Goal: Information Seeking & Learning: Learn about a topic

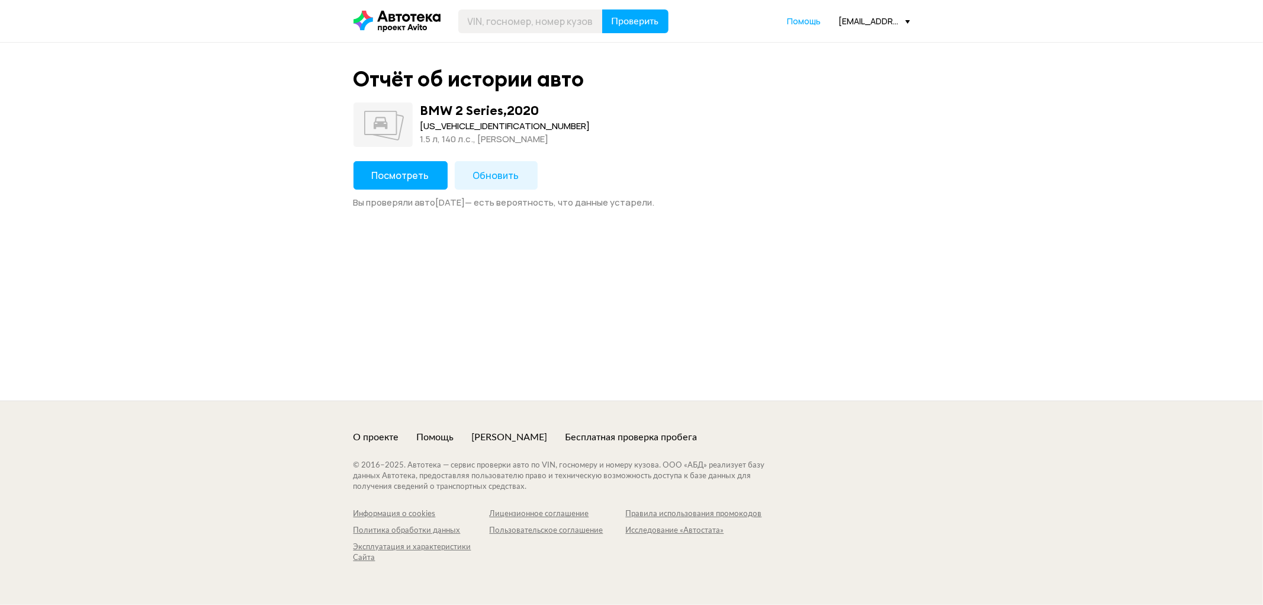
click at [455, 131] on div "[US_VEHICLE_IDENTIFICATION_NUMBER]" at bounding box center [506, 126] width 170 height 13
copy div "[US_VEHICLE_IDENTIFICATION_NUMBER]"
click at [400, 169] on span "Посмотреть" at bounding box center [400, 175] width 57 height 13
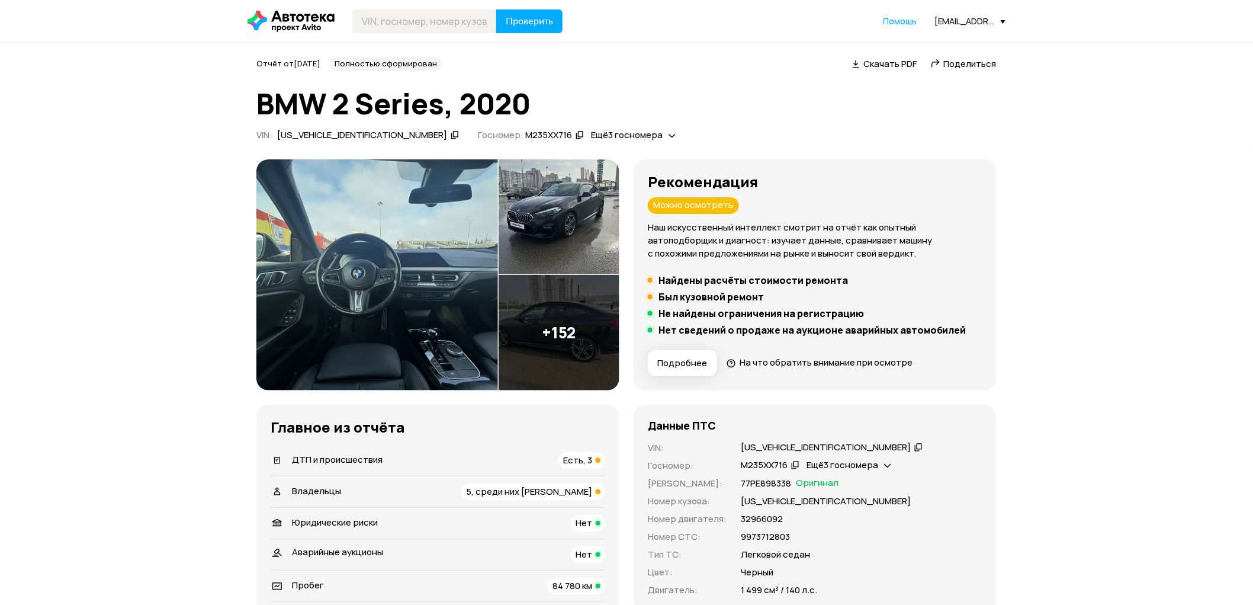
click at [368, 457] on span "ДТП и происшествия" at bounding box center [337, 459] width 91 height 12
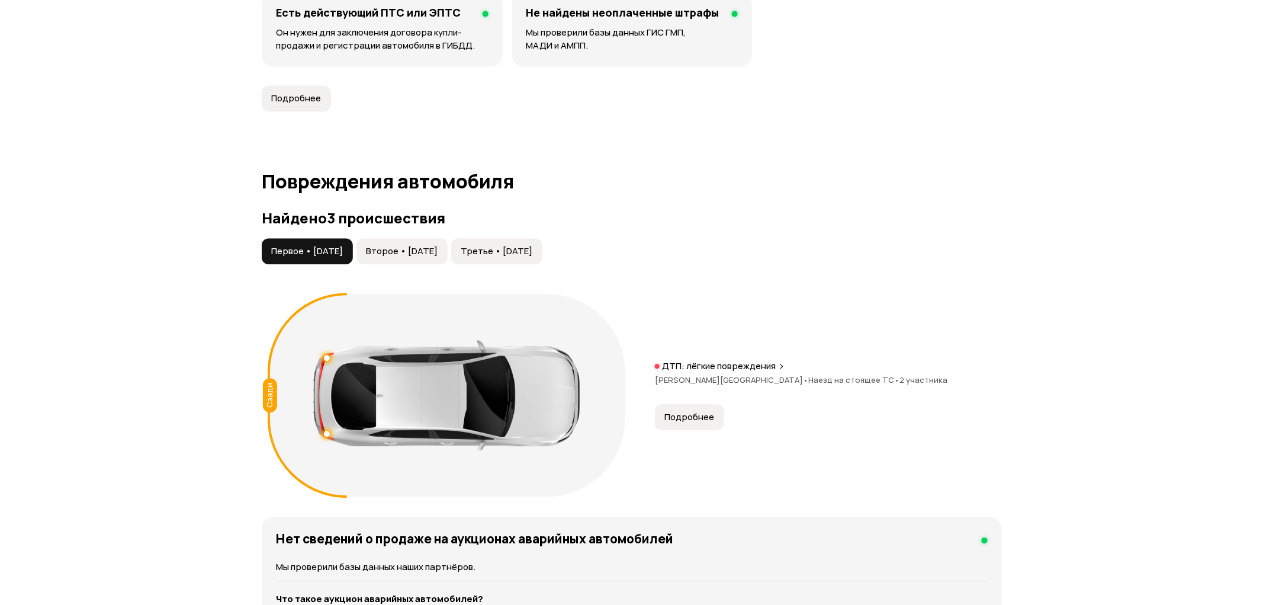
scroll to position [1228, 0]
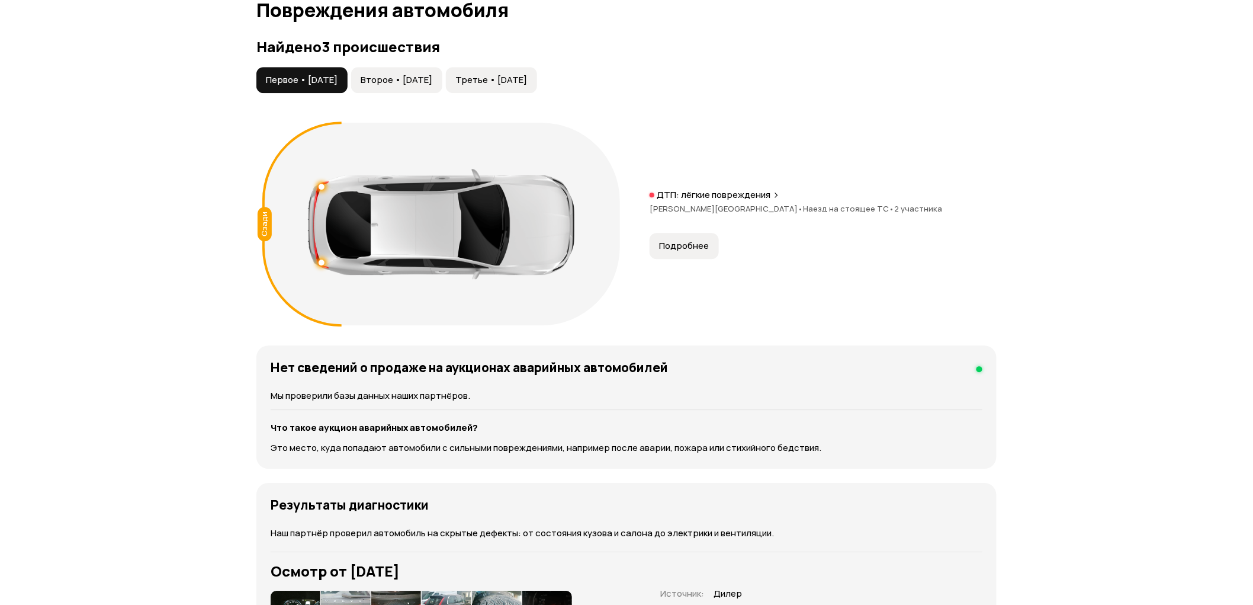
click at [683, 247] on span "Подробнее" at bounding box center [684, 246] width 50 height 12
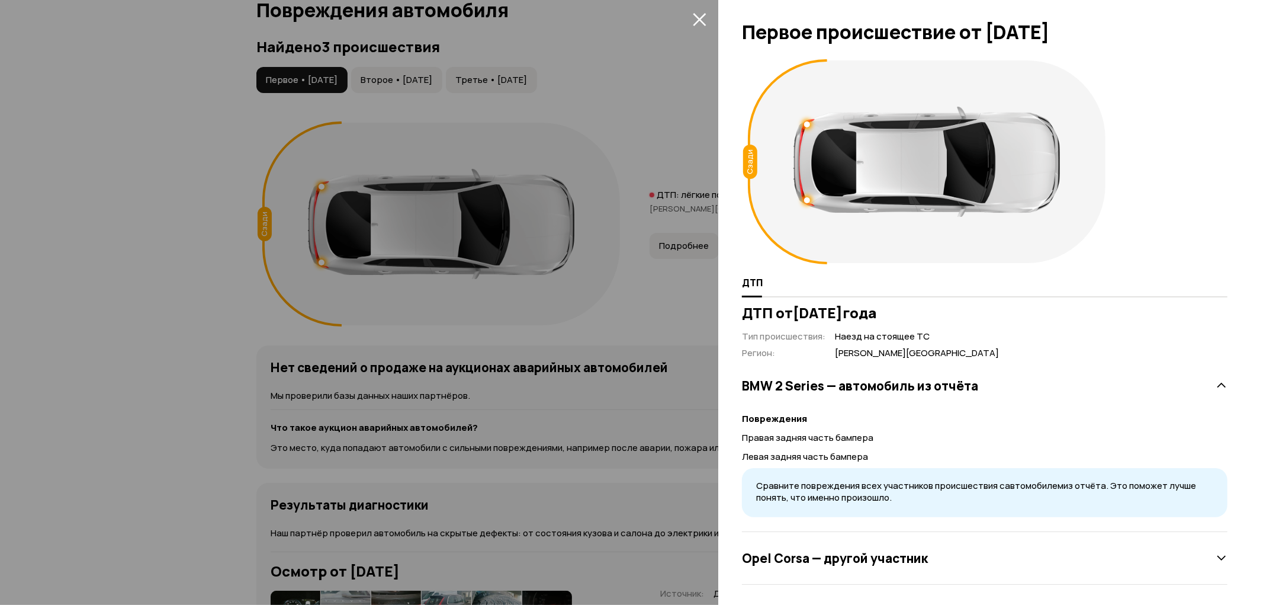
click at [827, 559] on h3 "Opel Corsa — другой участник" at bounding box center [835, 557] width 186 height 15
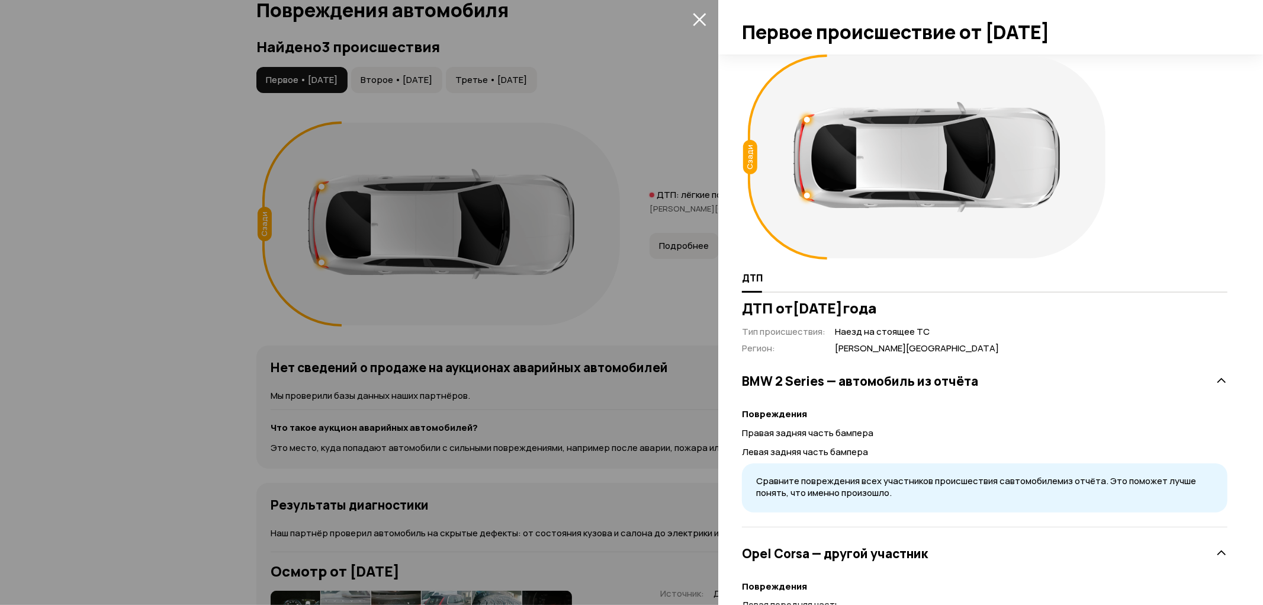
scroll to position [0, 0]
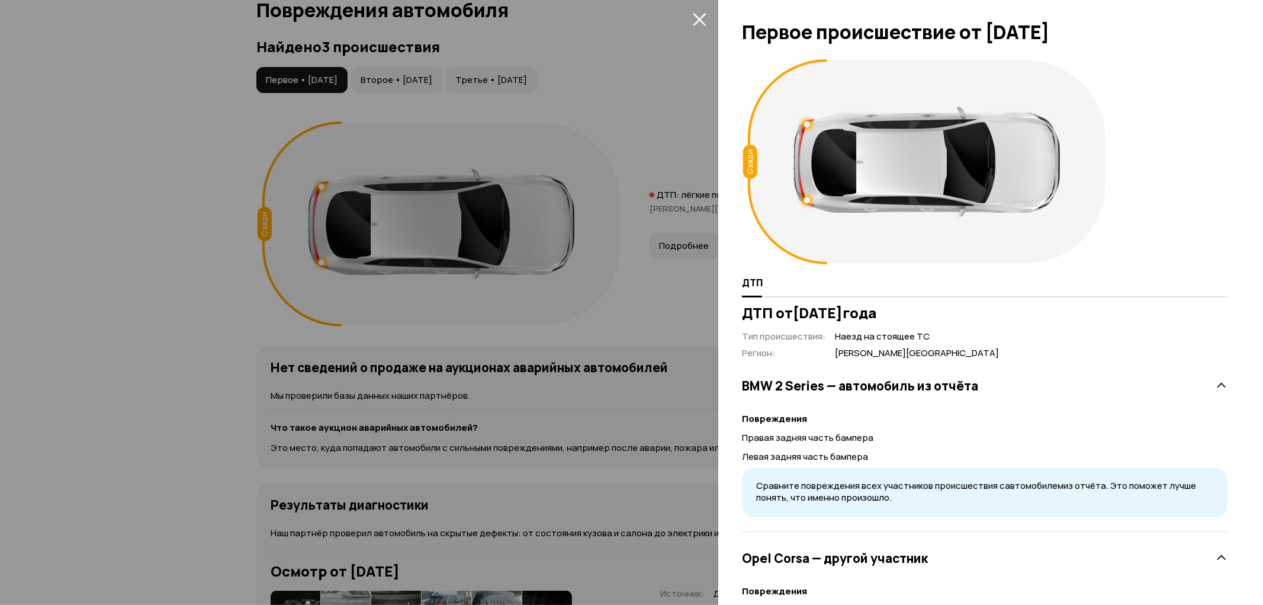
click at [698, 21] on icon "закрыть" at bounding box center [699, 19] width 13 height 13
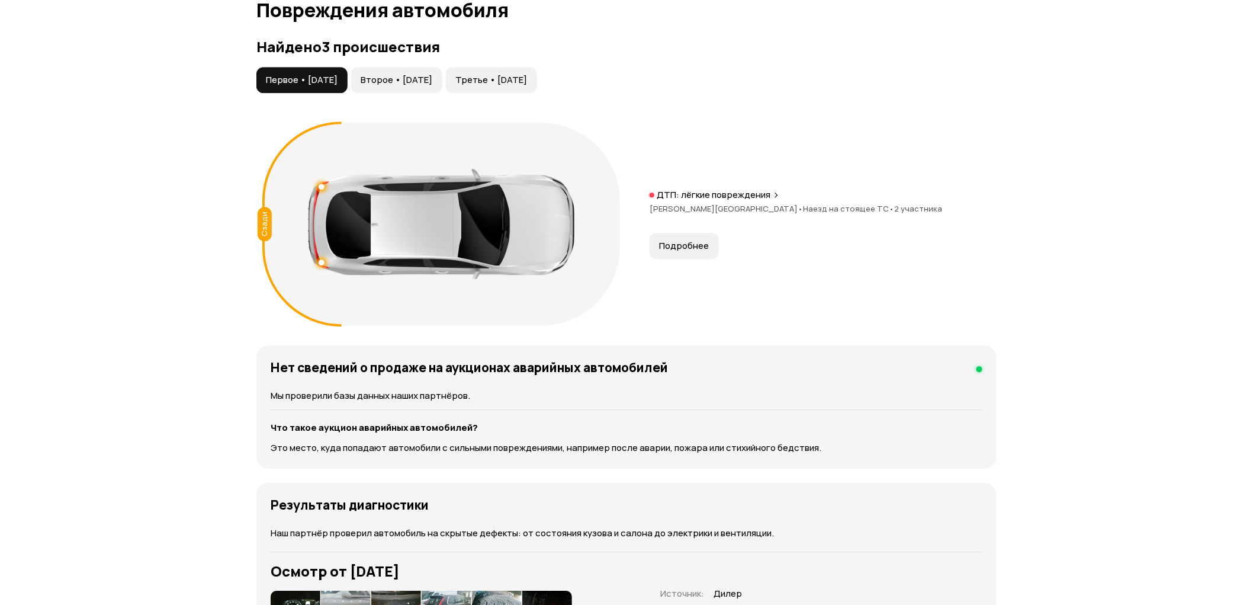
click at [432, 82] on span "Второе • 28 июл 2021" at bounding box center [397, 80] width 72 height 12
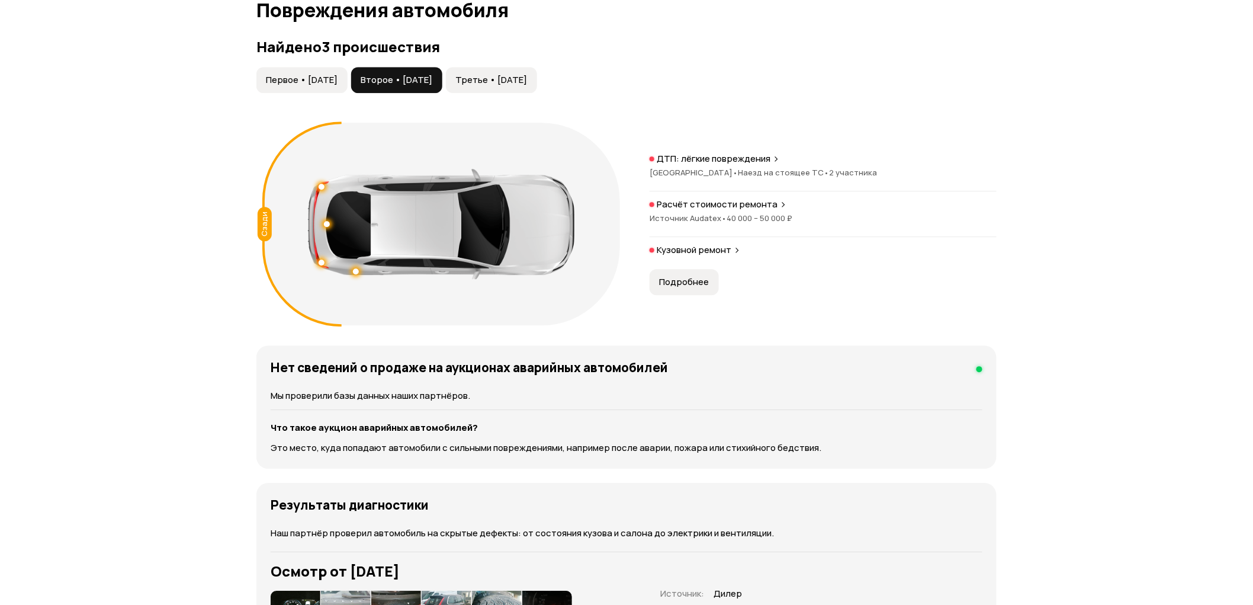
click at [727, 208] on p "Расчёт стоимости ремонта" at bounding box center [717, 204] width 121 height 12
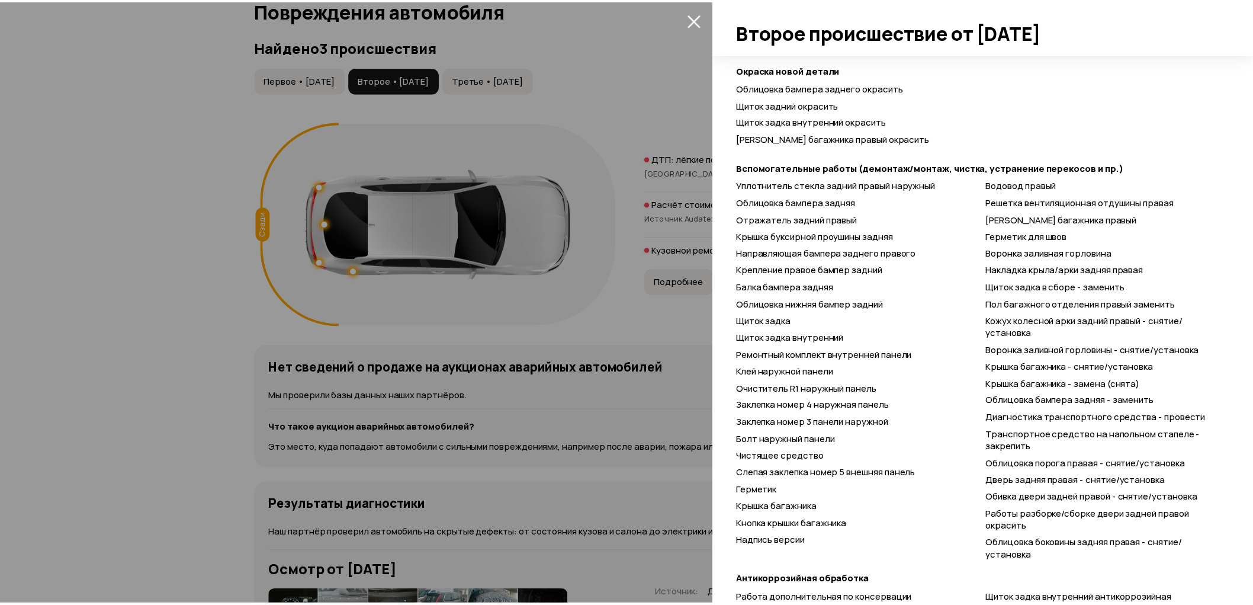
scroll to position [598, 0]
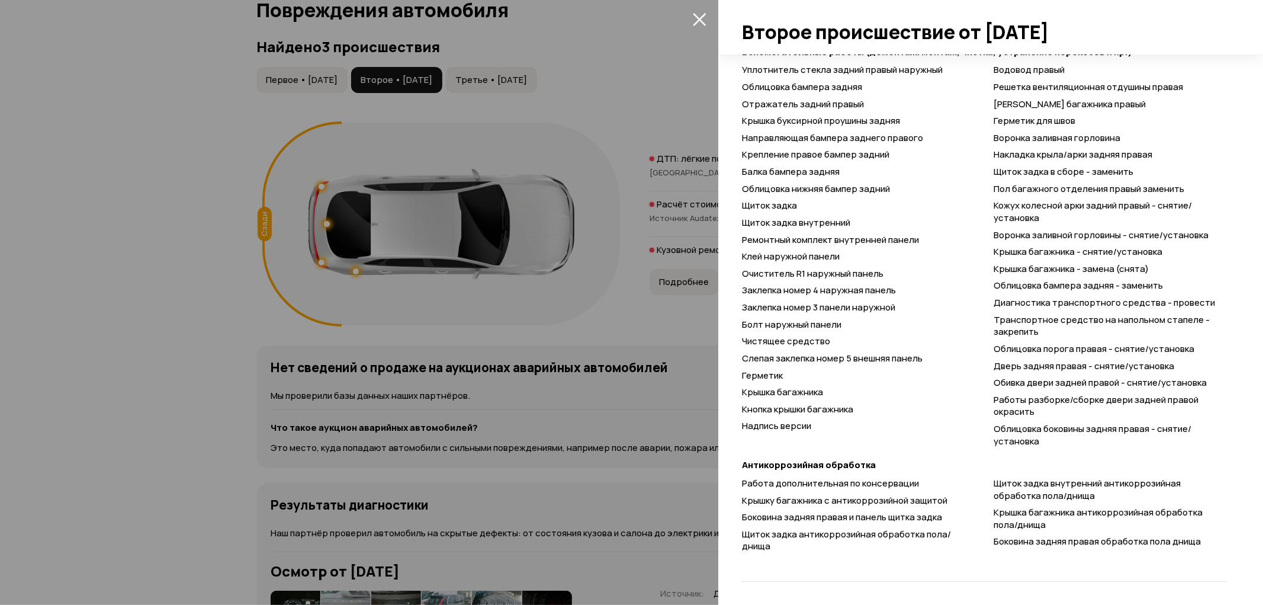
click at [699, 18] on icon "закрыть" at bounding box center [699, 19] width 13 height 13
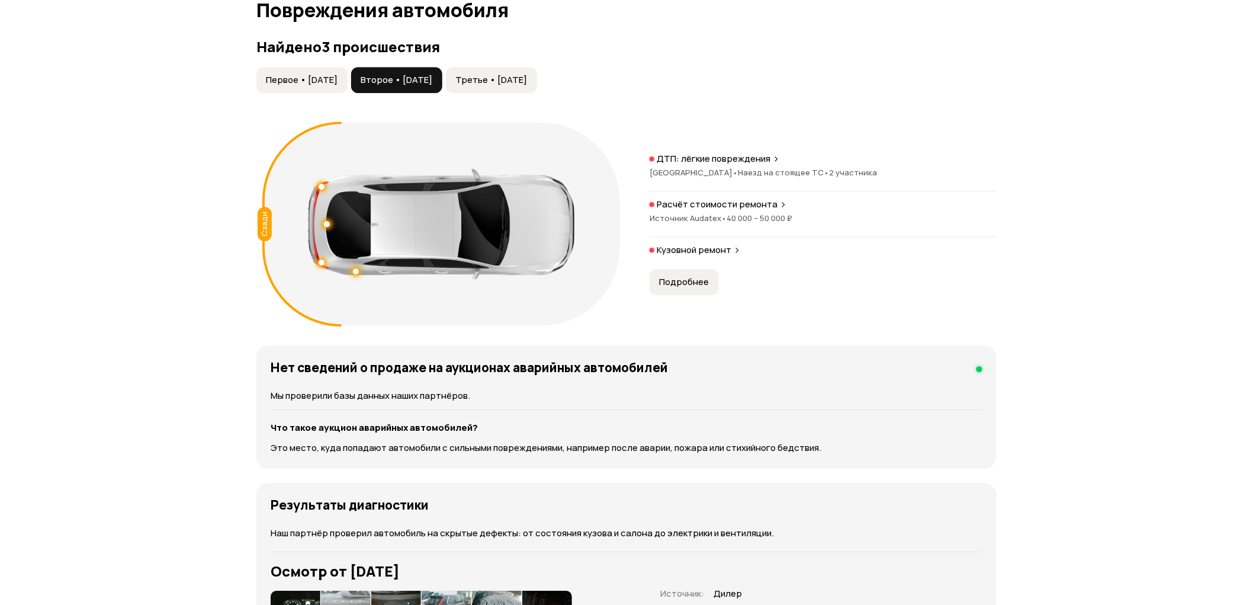
click at [721, 256] on div "Кузовной ремонт" at bounding box center [823, 253] width 347 height 19
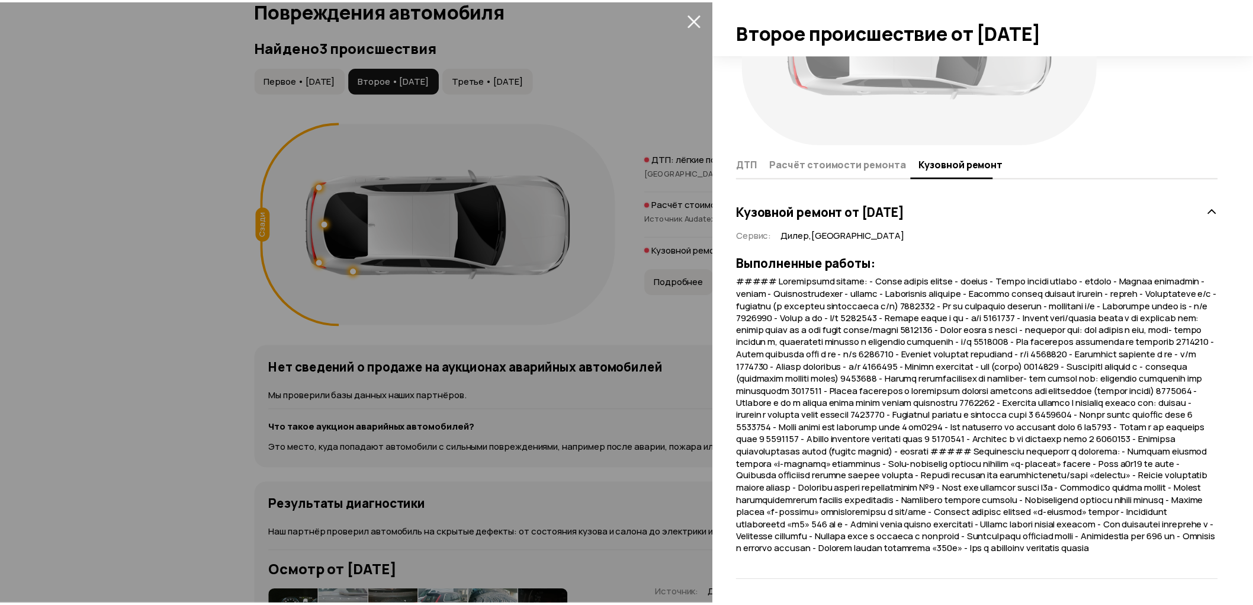
scroll to position [155, 0]
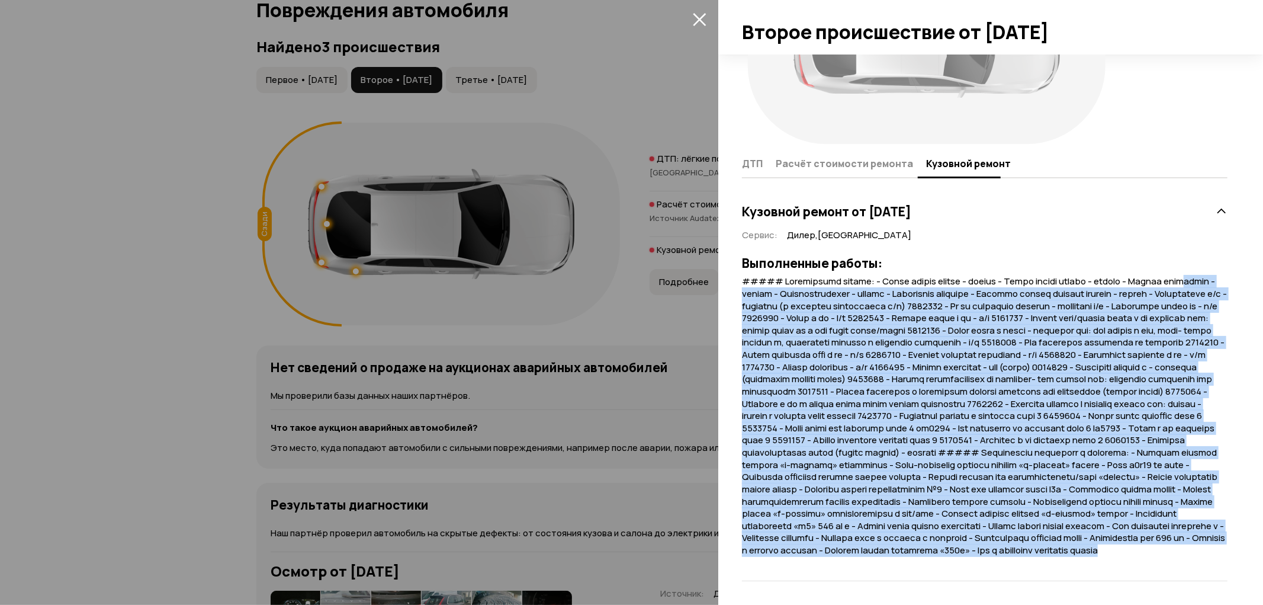
drag, startPoint x: 845, startPoint y: 546, endPoint x: 762, endPoint y: 240, distance: 316.7
click at [763, 275] on div at bounding box center [985, 415] width 486 height 281
click at [700, 18] on icon "закрыть" at bounding box center [699, 19] width 13 height 13
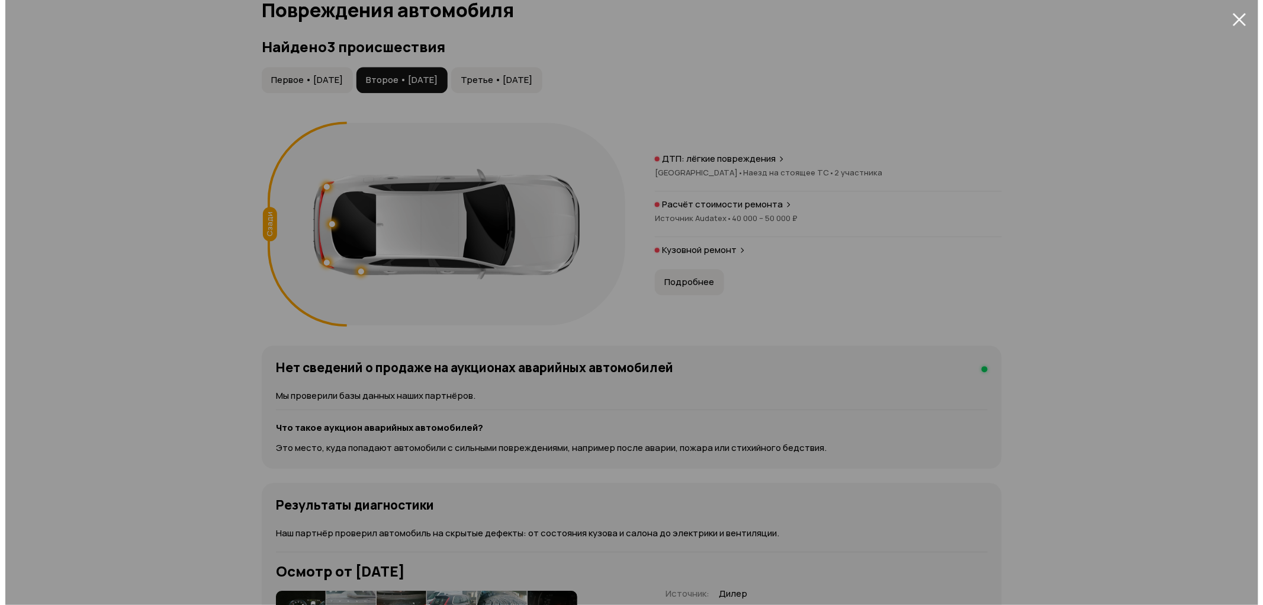
scroll to position [0, 0]
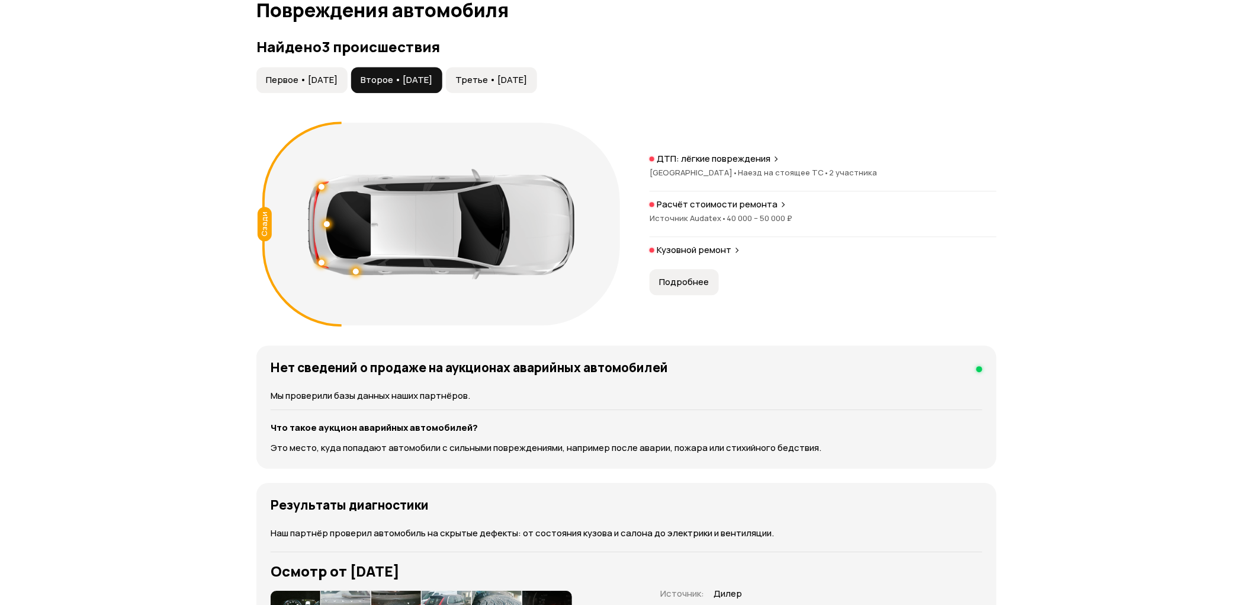
click at [527, 74] on span "Третье • 21 янв 2024" at bounding box center [491, 80] width 72 height 12
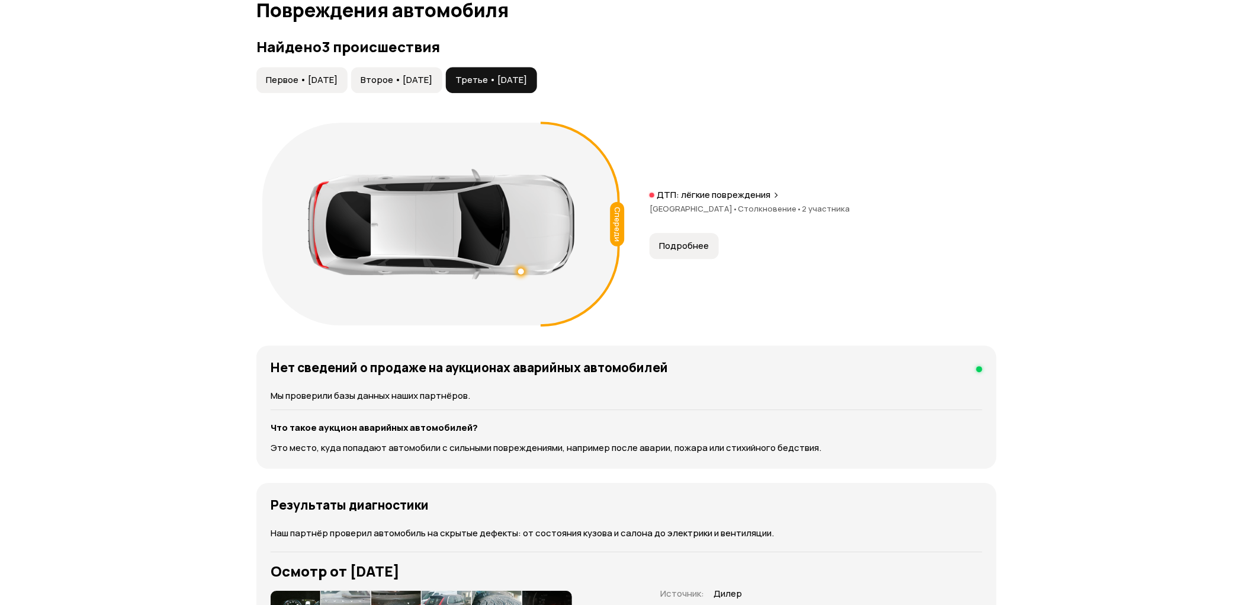
click at [670, 245] on span "Подробнее" at bounding box center [684, 246] width 50 height 12
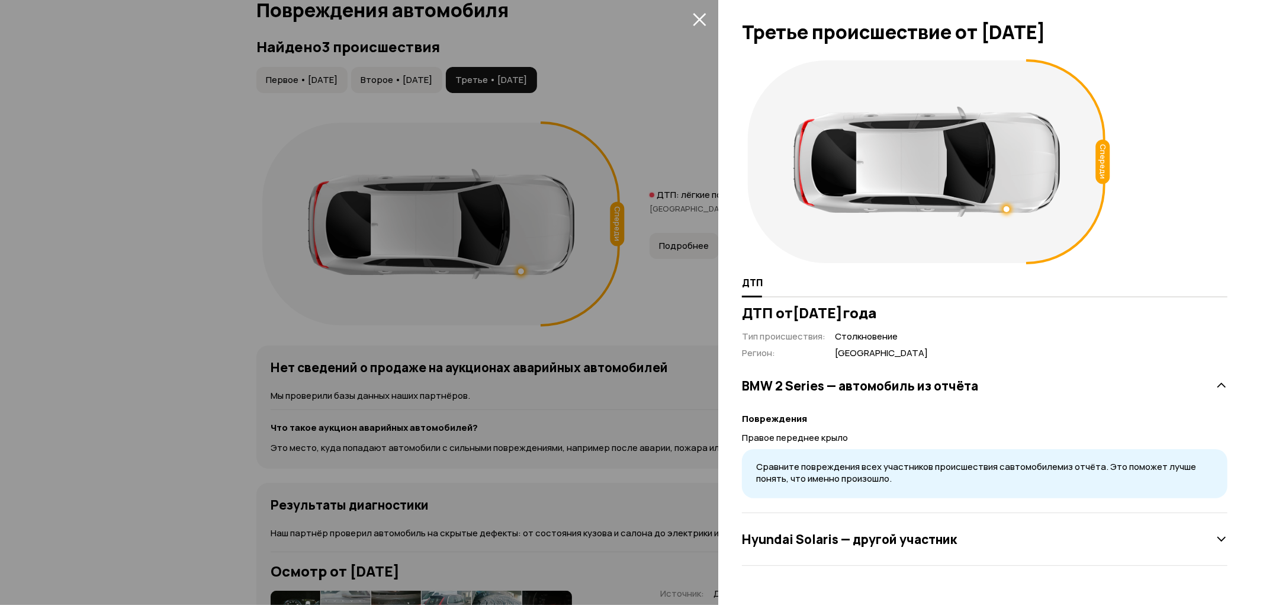
click at [882, 534] on h3 "Hyundai Solaris — другой участник" at bounding box center [849, 538] width 215 height 15
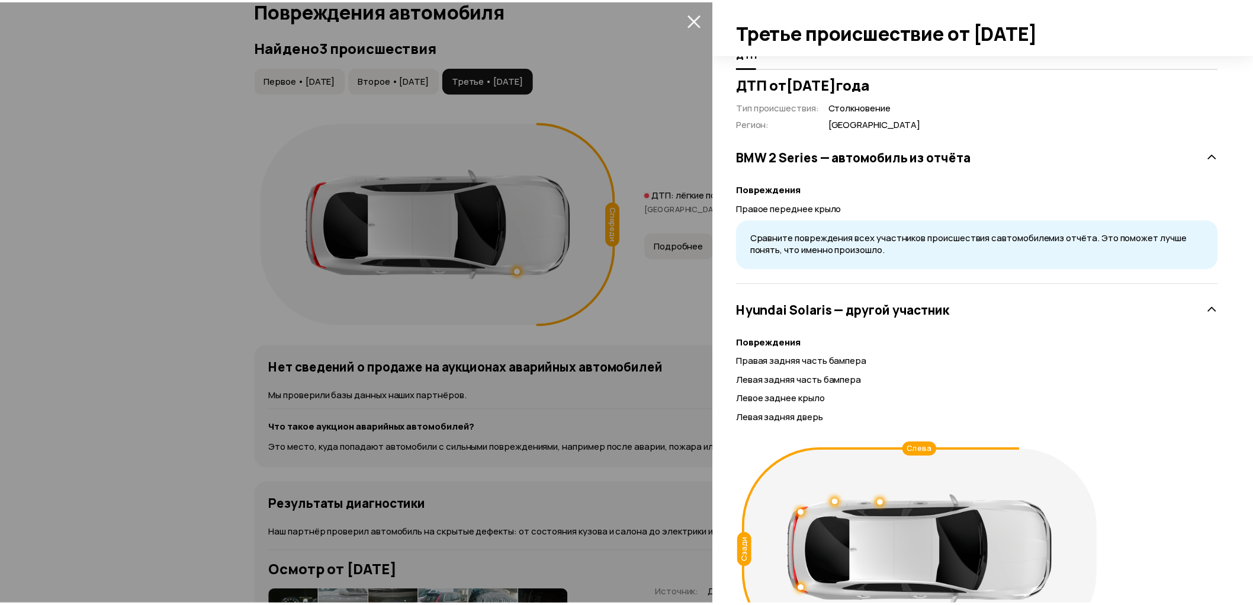
scroll to position [323, 0]
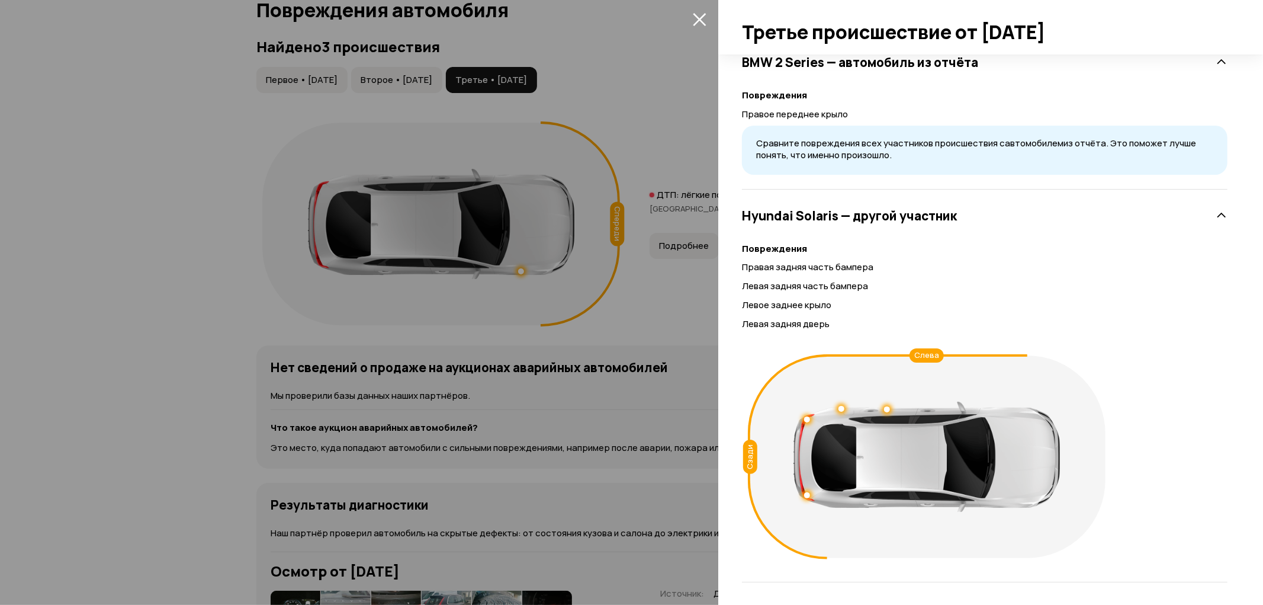
click at [699, 15] on icon "закрыть" at bounding box center [700, 19] width 14 height 14
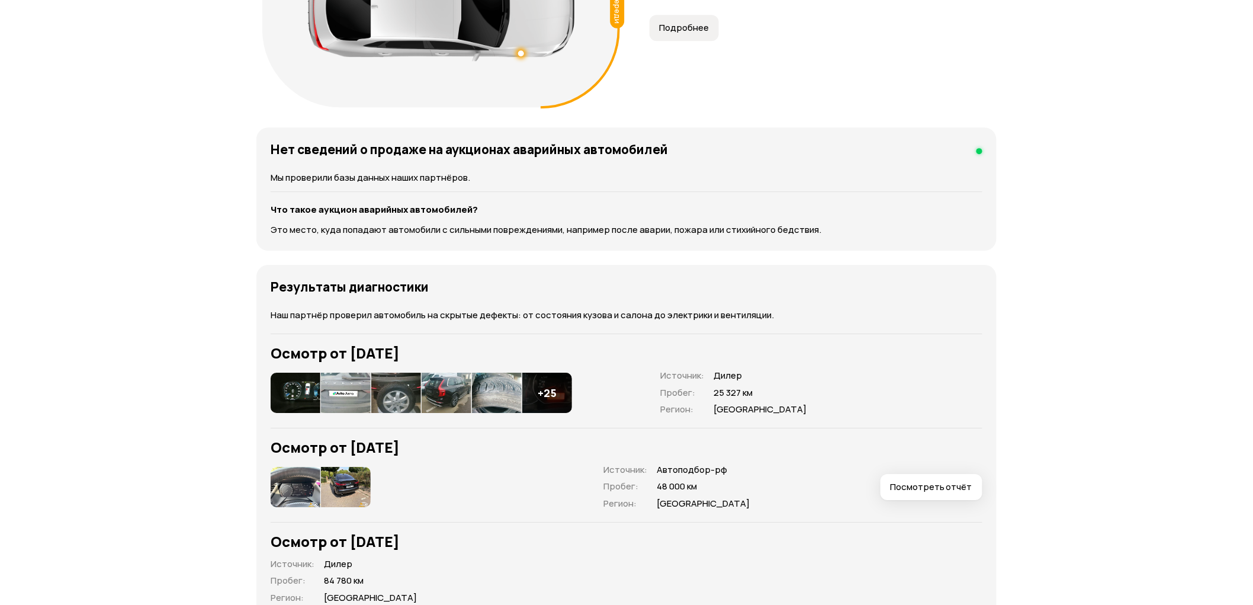
scroll to position [1491, 0]
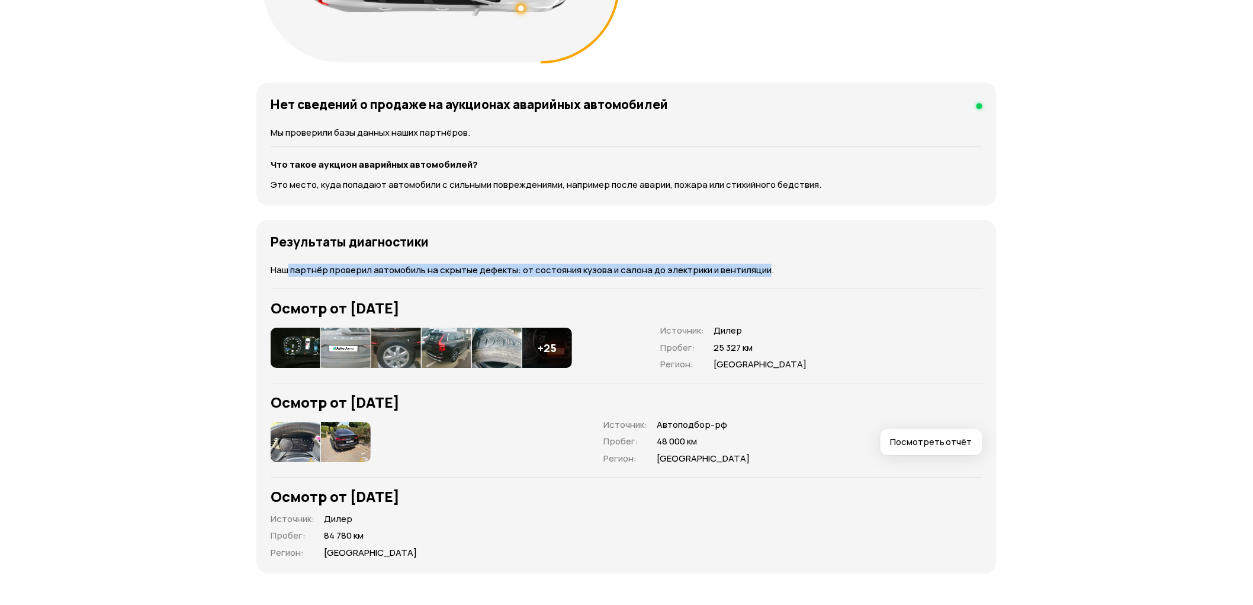
drag, startPoint x: 287, startPoint y: 268, endPoint x: 762, endPoint y: 267, distance: 475.0
click at [762, 267] on p "Наш партнёр проверил автомобиль на скрытые дефекты: от состояния кузова и салон…" at bounding box center [627, 270] width 712 height 13
click at [302, 439] on img at bounding box center [296, 442] width 50 height 40
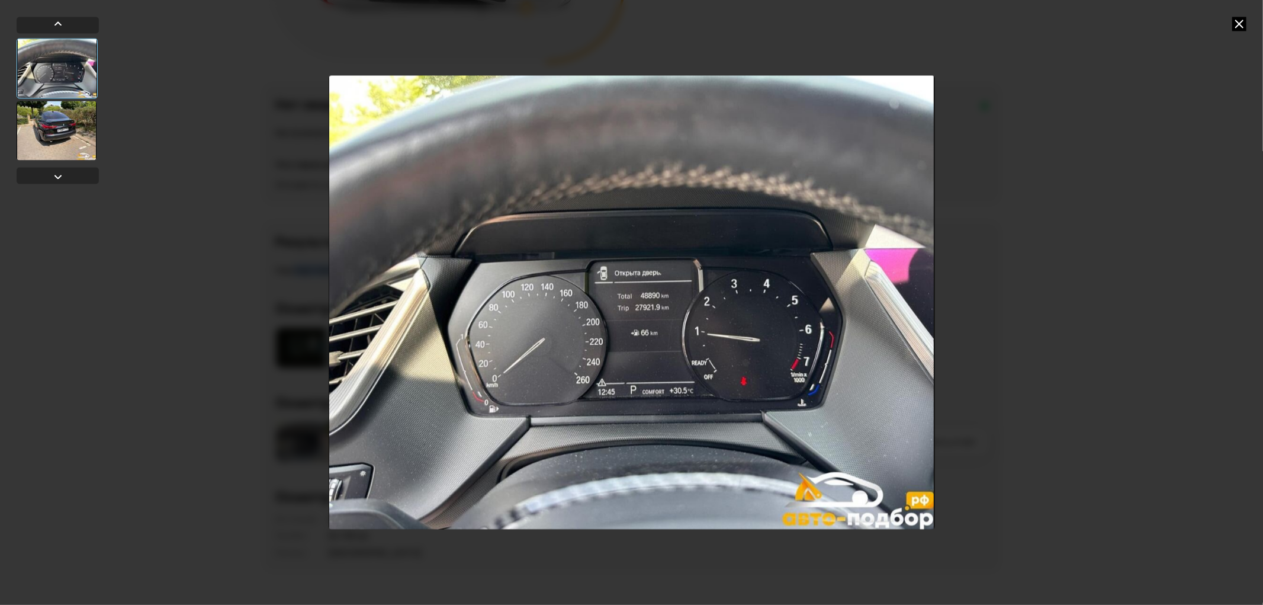
click at [56, 129] on div at bounding box center [57, 130] width 80 height 59
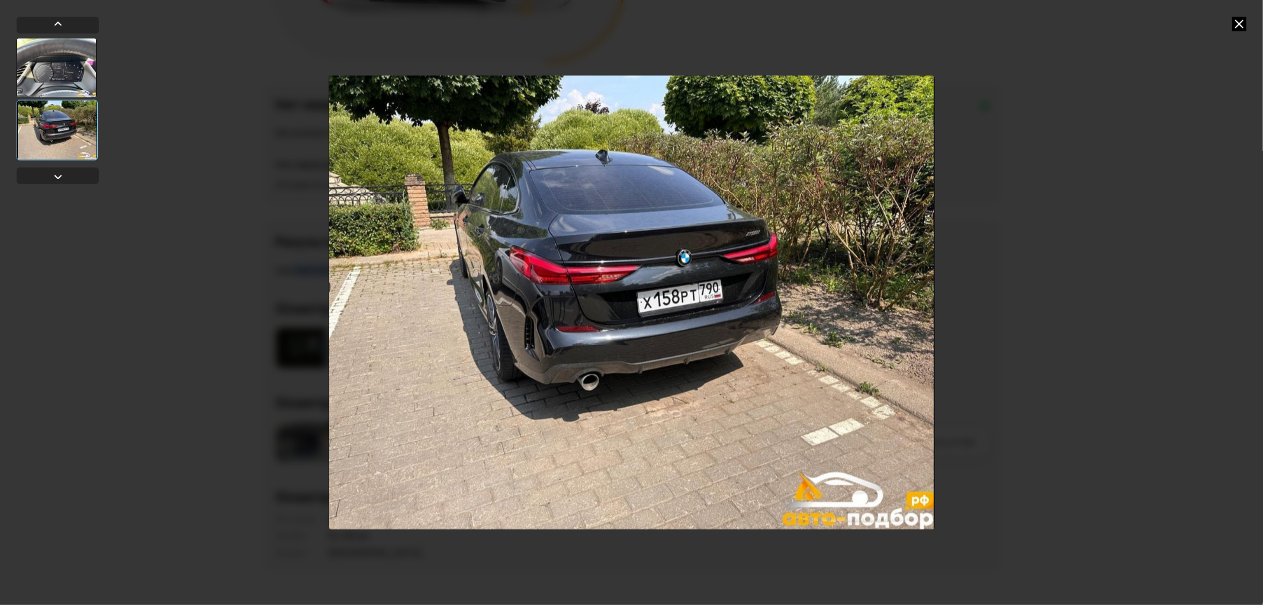
click at [1240, 23] on icon at bounding box center [1240, 24] width 14 height 14
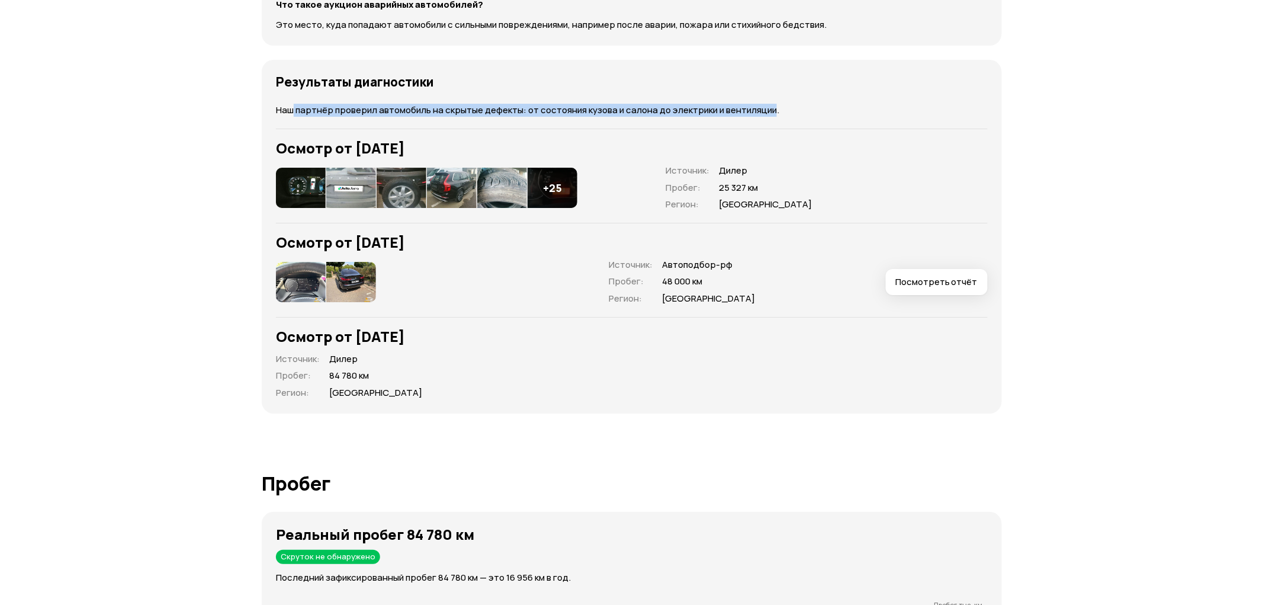
scroll to position [1623, 0]
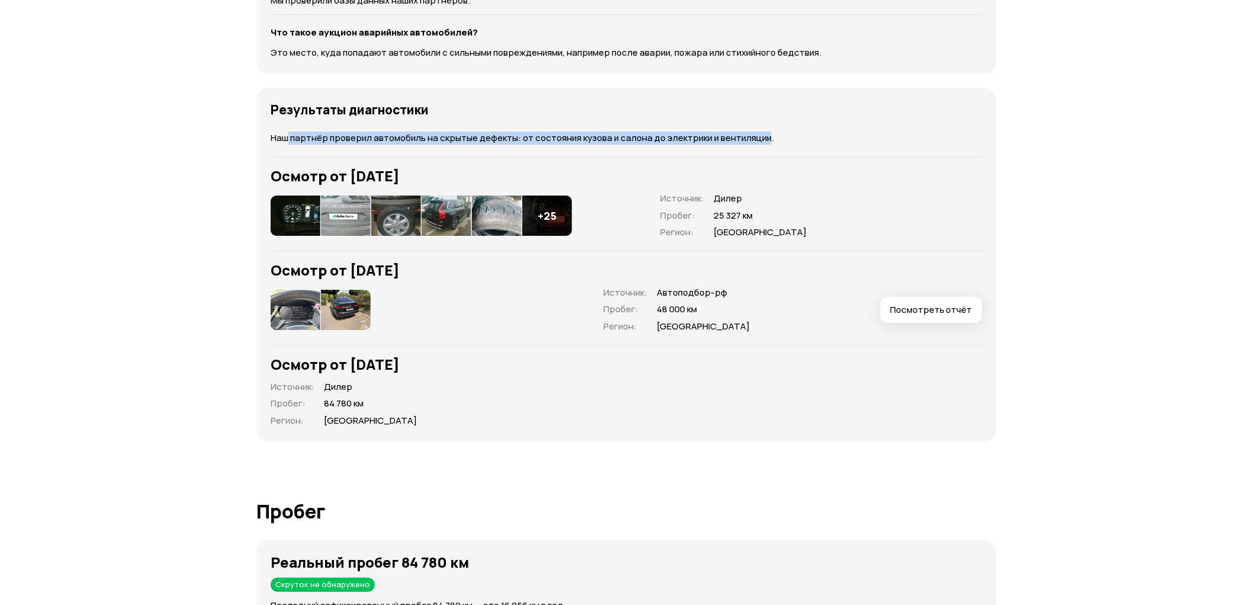
click at [295, 213] on img at bounding box center [296, 215] width 50 height 40
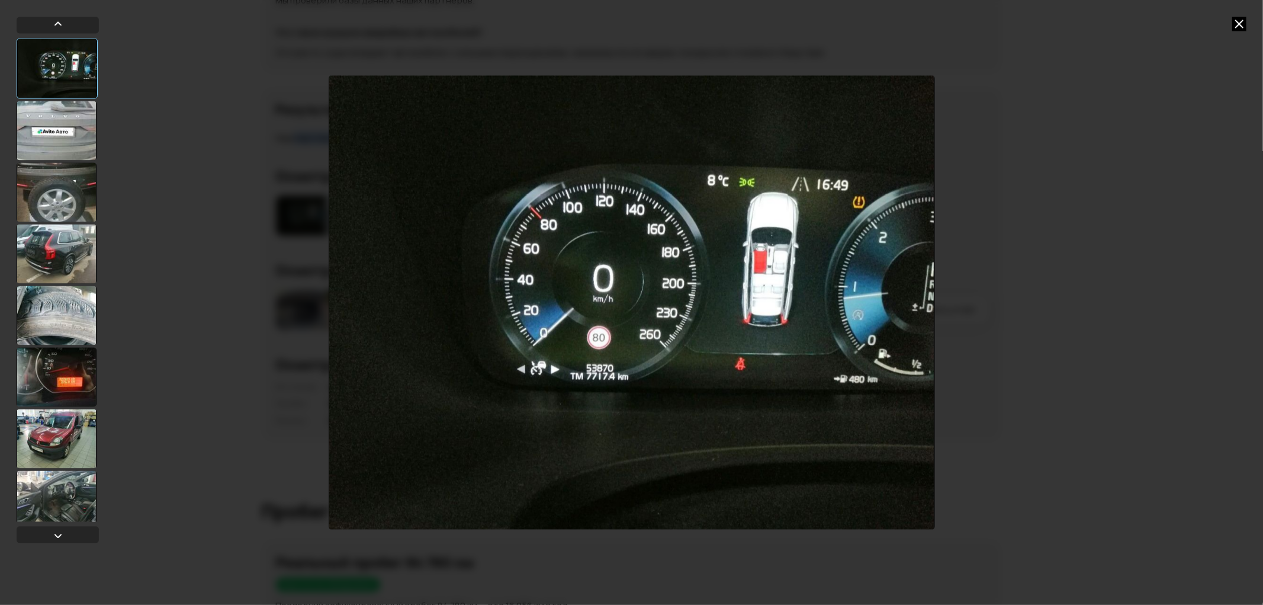
click at [32, 127] on div at bounding box center [57, 130] width 80 height 59
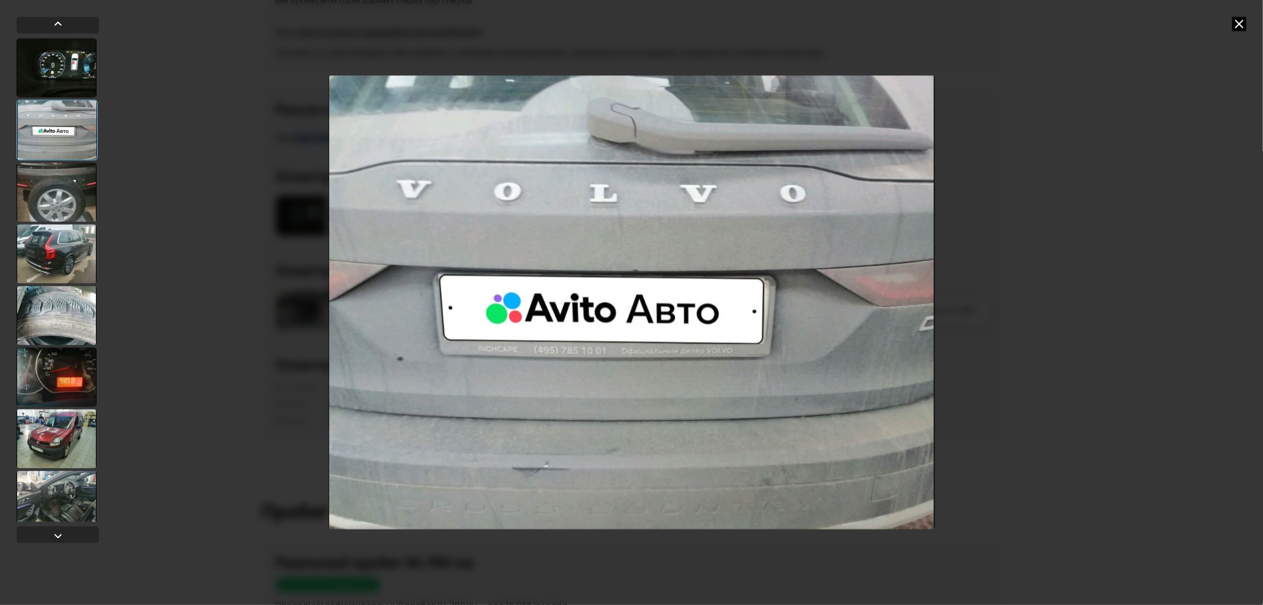
click at [48, 204] on div at bounding box center [57, 191] width 80 height 59
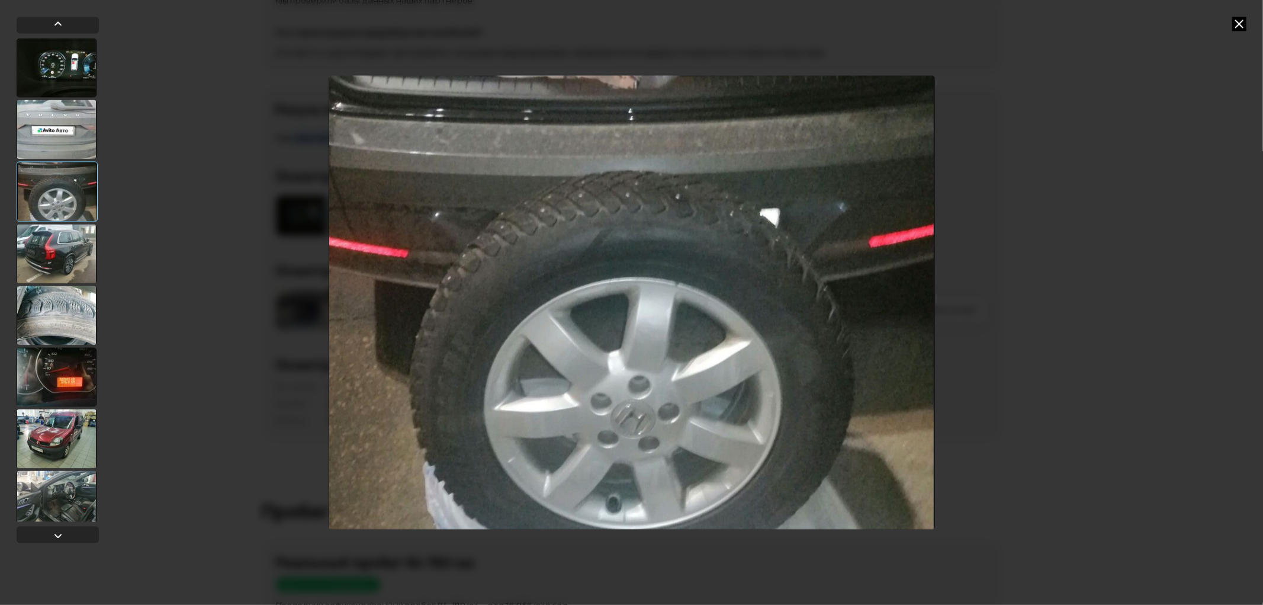
click at [57, 252] on div at bounding box center [57, 253] width 80 height 59
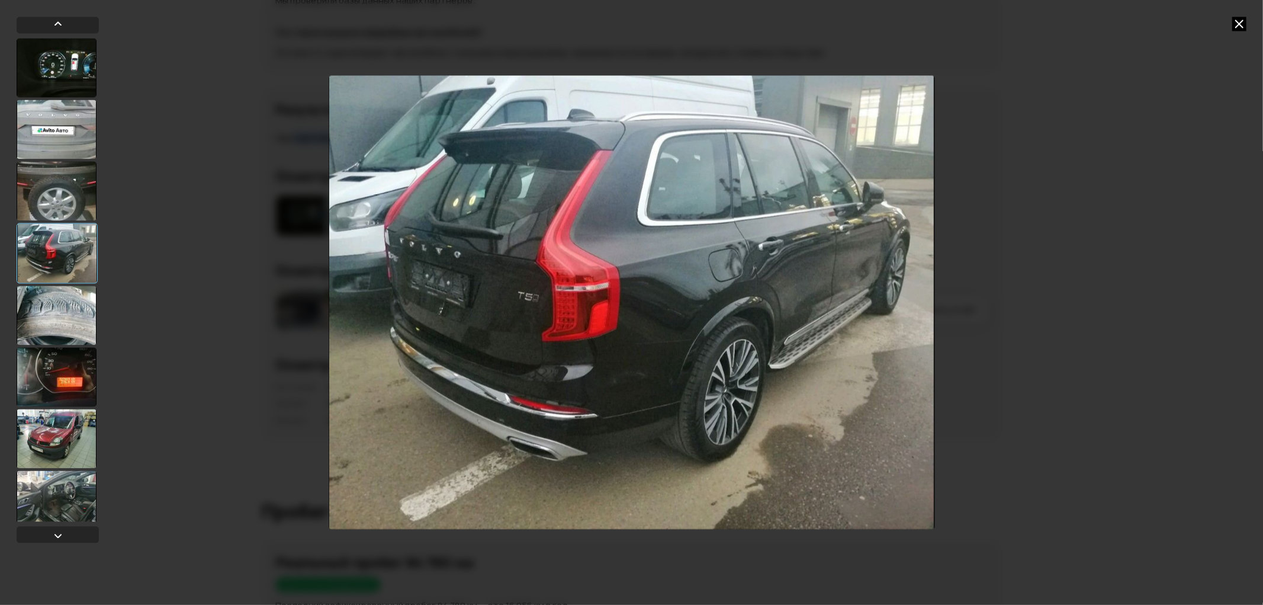
click at [60, 319] on div at bounding box center [57, 314] width 80 height 59
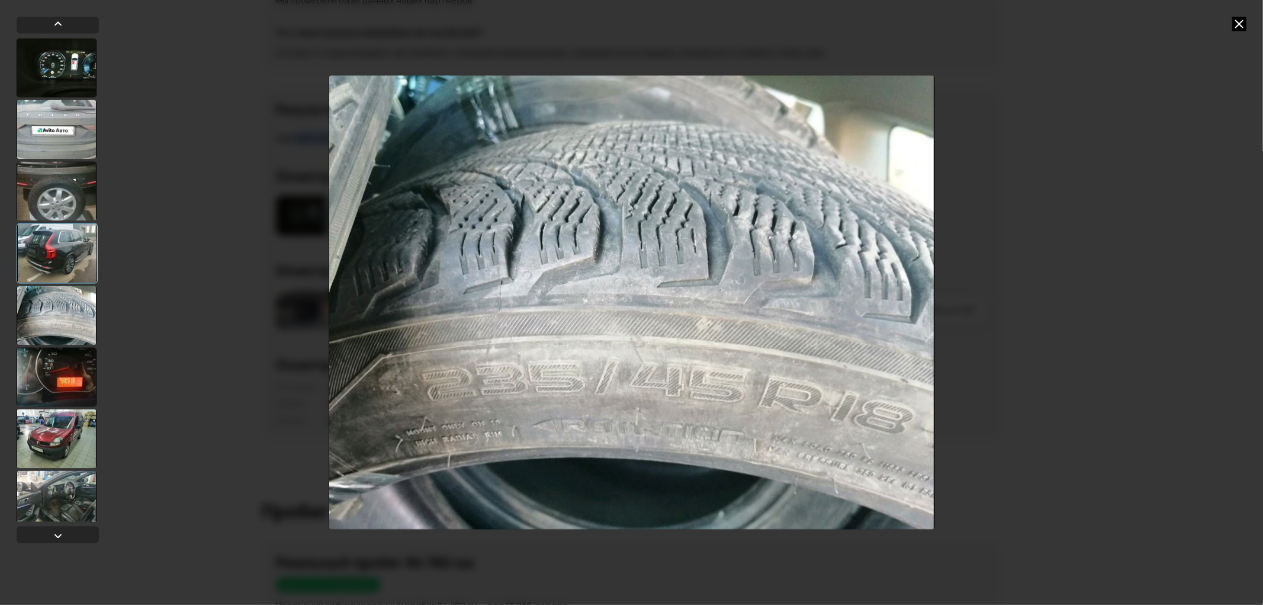
click at [60, 373] on div at bounding box center [57, 376] width 80 height 59
click at [71, 437] on div at bounding box center [57, 438] width 80 height 59
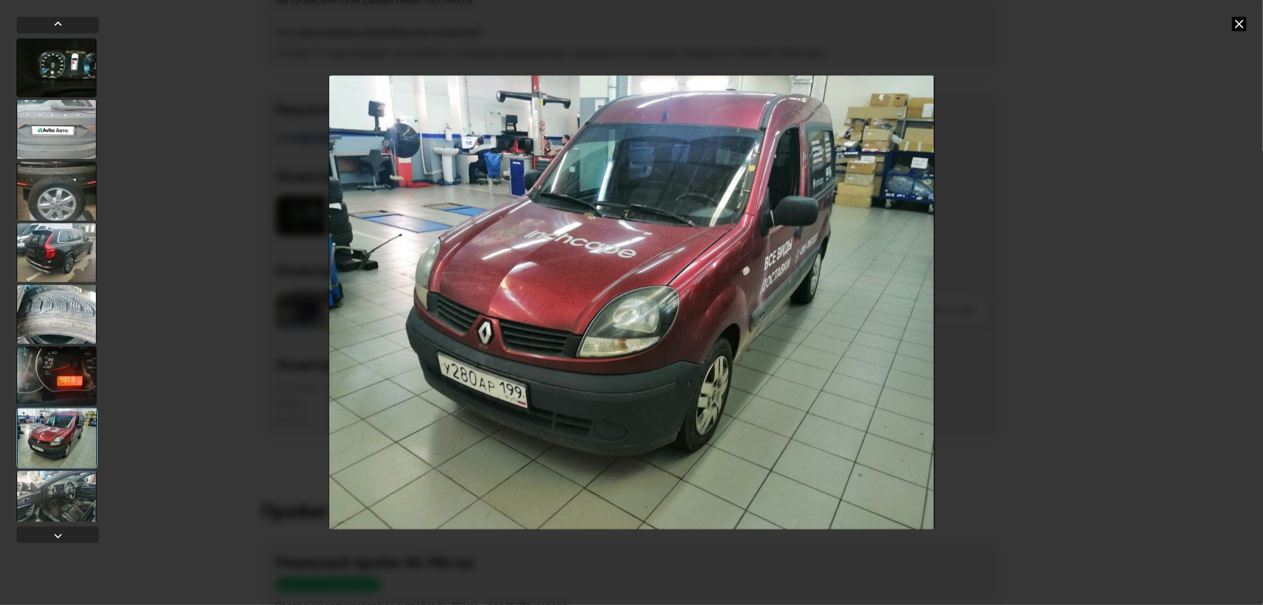
click at [70, 483] on div at bounding box center [57, 499] width 80 height 59
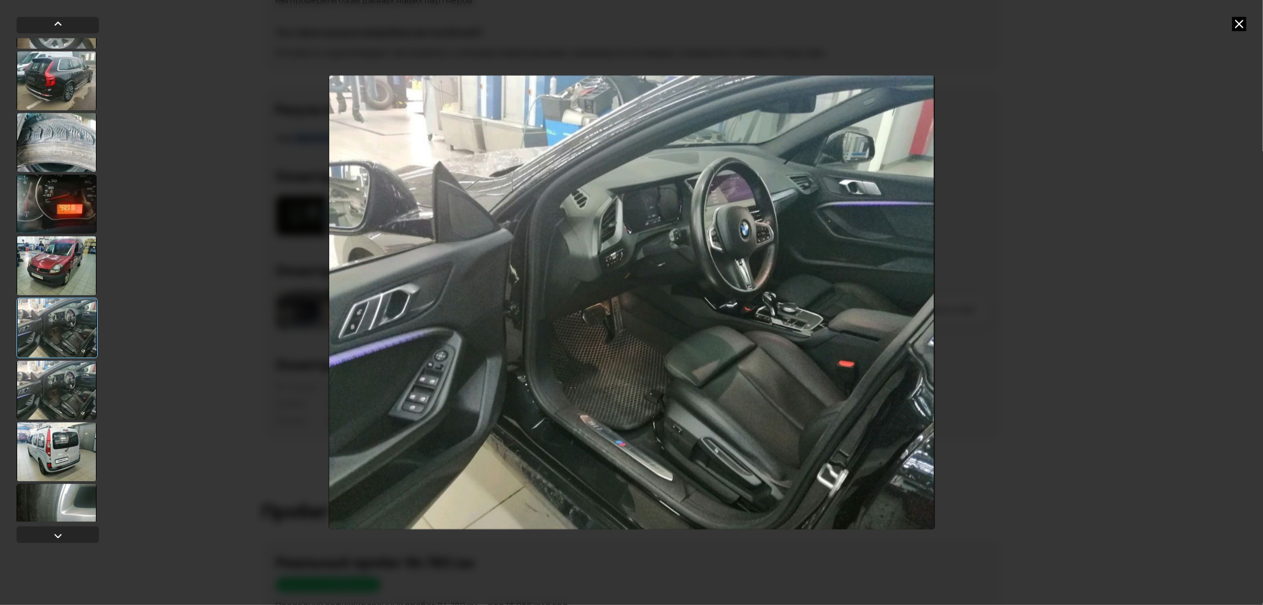
scroll to position [197, 0]
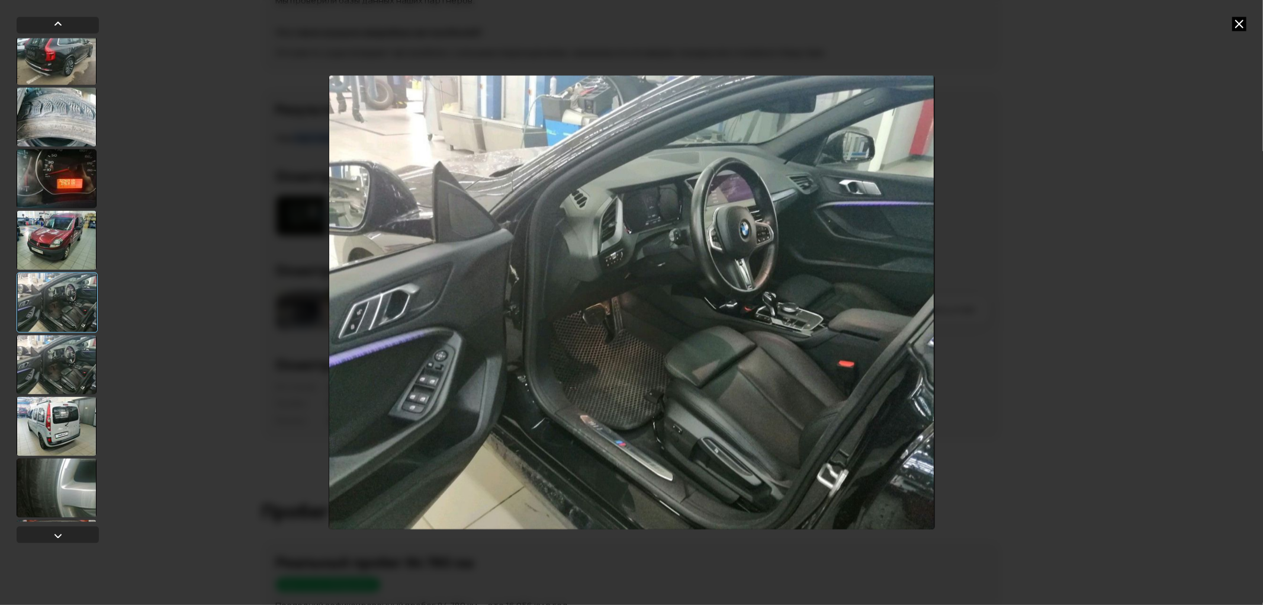
click at [63, 352] on div at bounding box center [57, 364] width 80 height 59
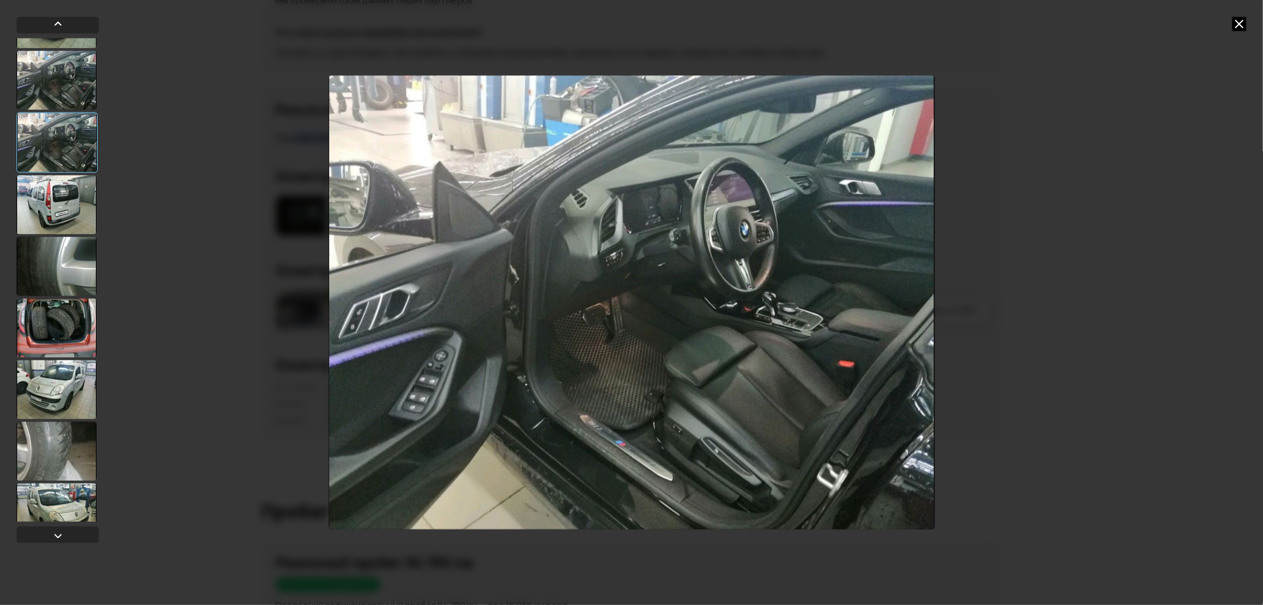
scroll to position [460, 0]
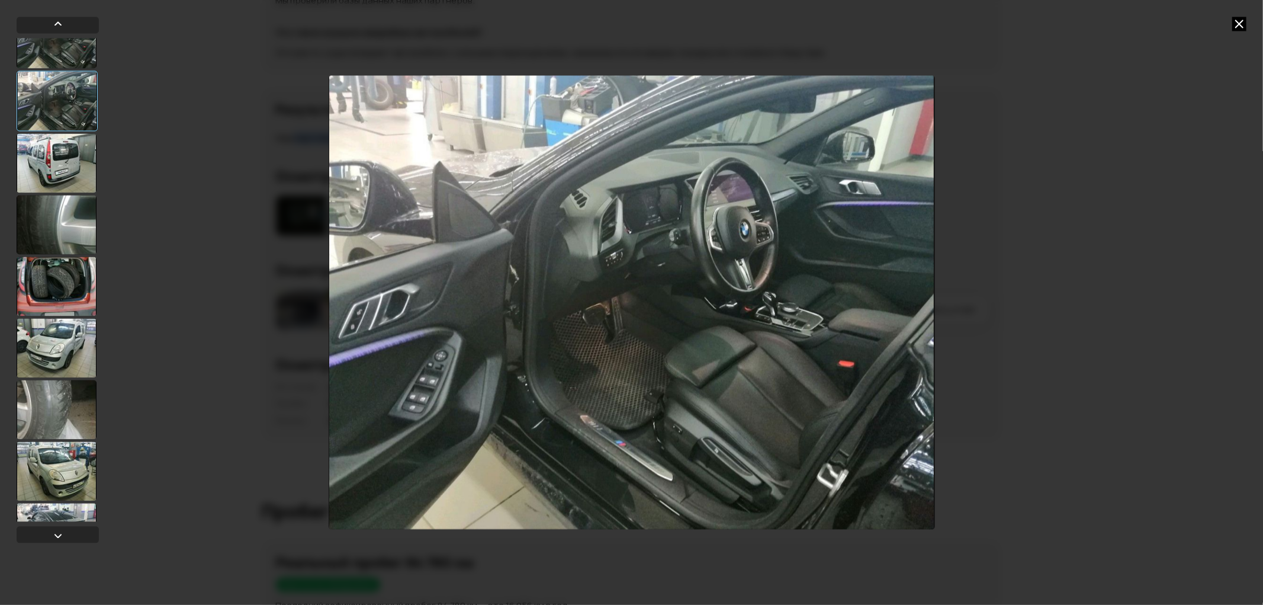
click at [1240, 21] on icon at bounding box center [1240, 24] width 14 height 14
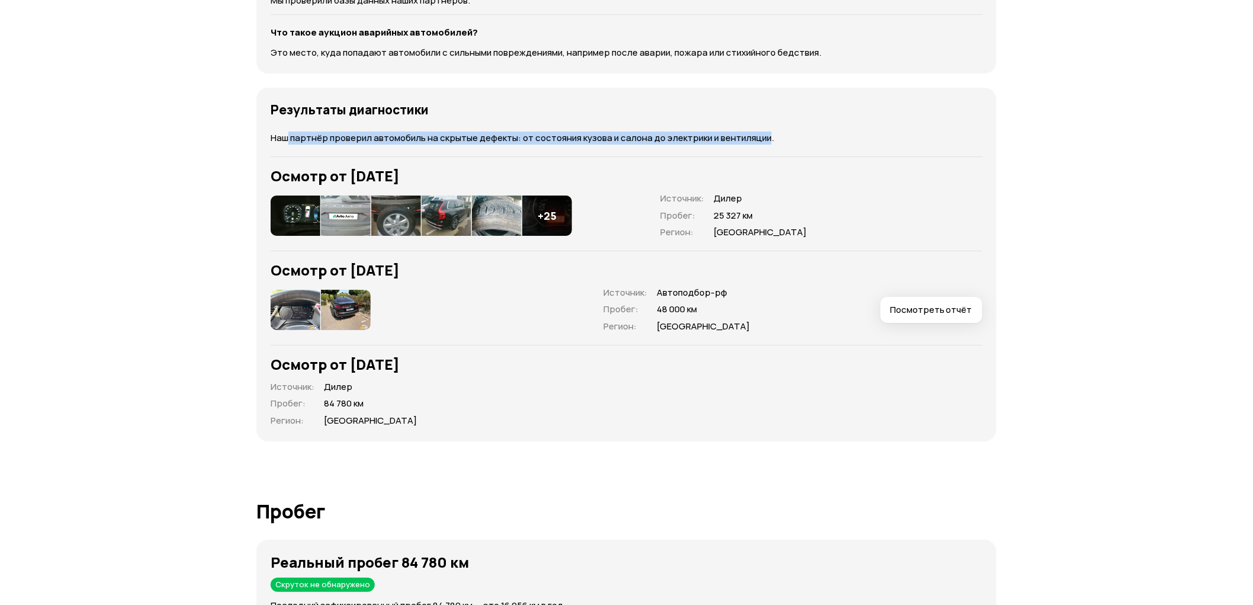
click at [970, 312] on span "Посмотреть отчёт" at bounding box center [931, 310] width 82 height 12
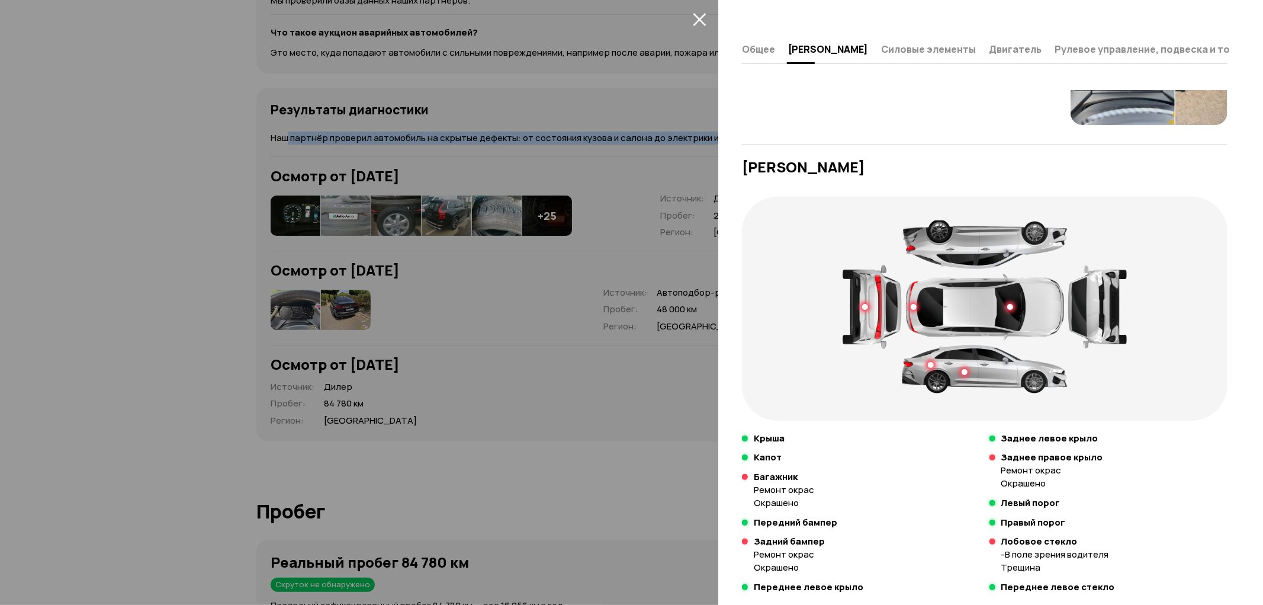
scroll to position [131, 0]
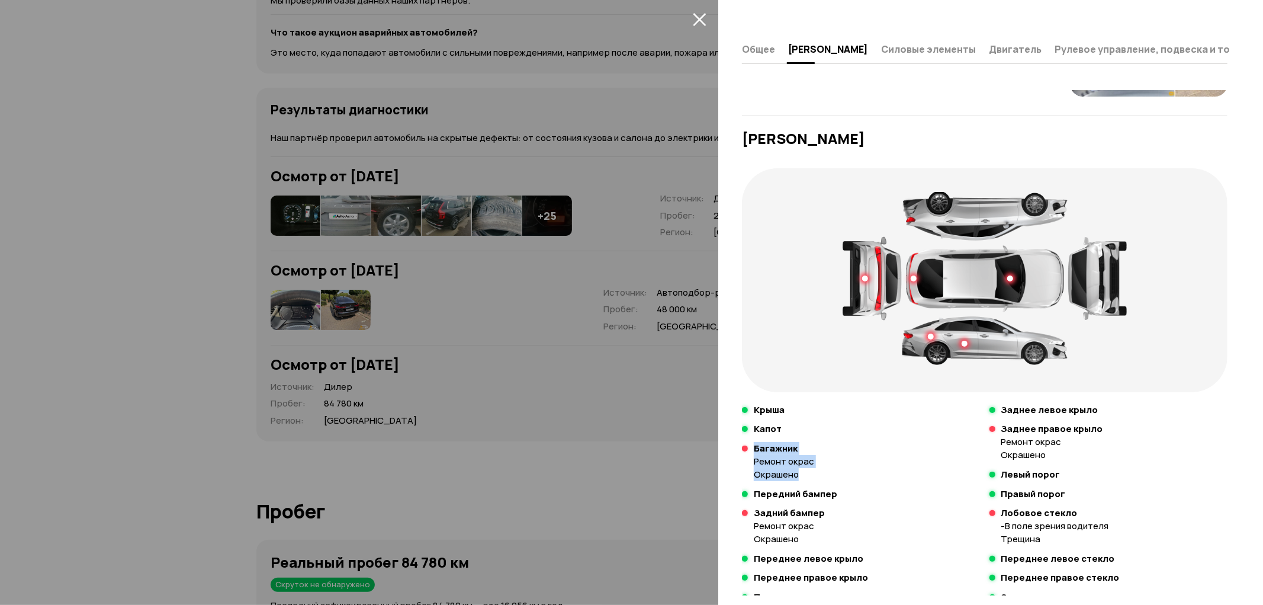
drag, startPoint x: 747, startPoint y: 451, endPoint x: 816, endPoint y: 469, distance: 70.5
click at [816, 469] on div "Багажник Ремонт окрас Окрашено" at bounding box center [861, 461] width 239 height 38
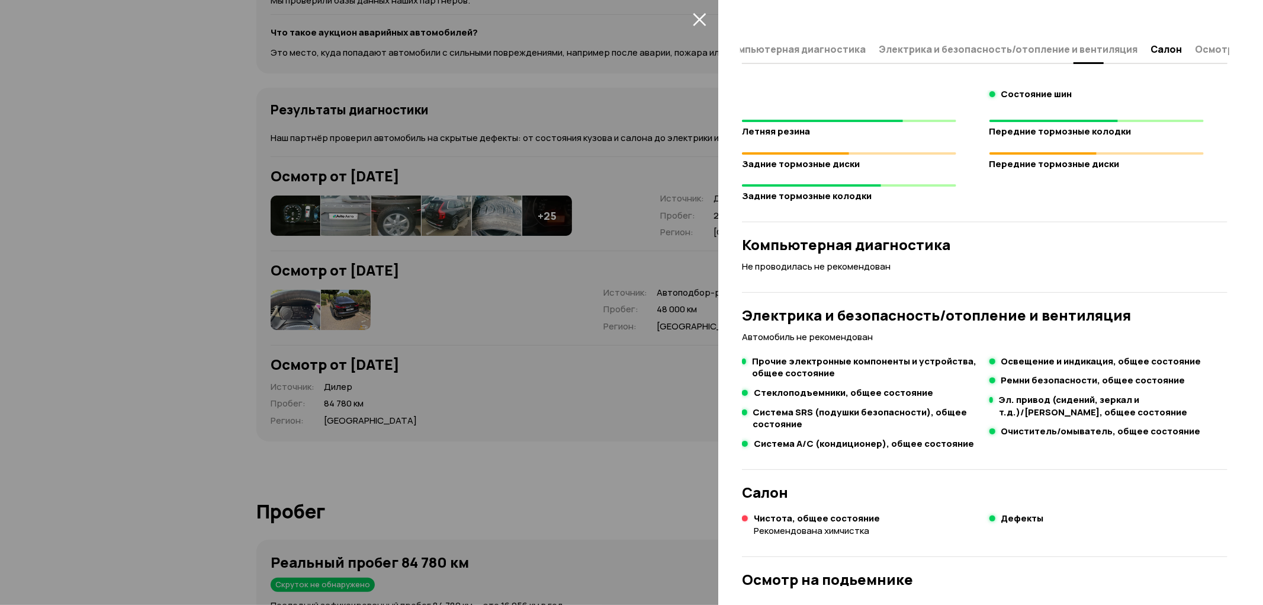
scroll to position [1591, 0]
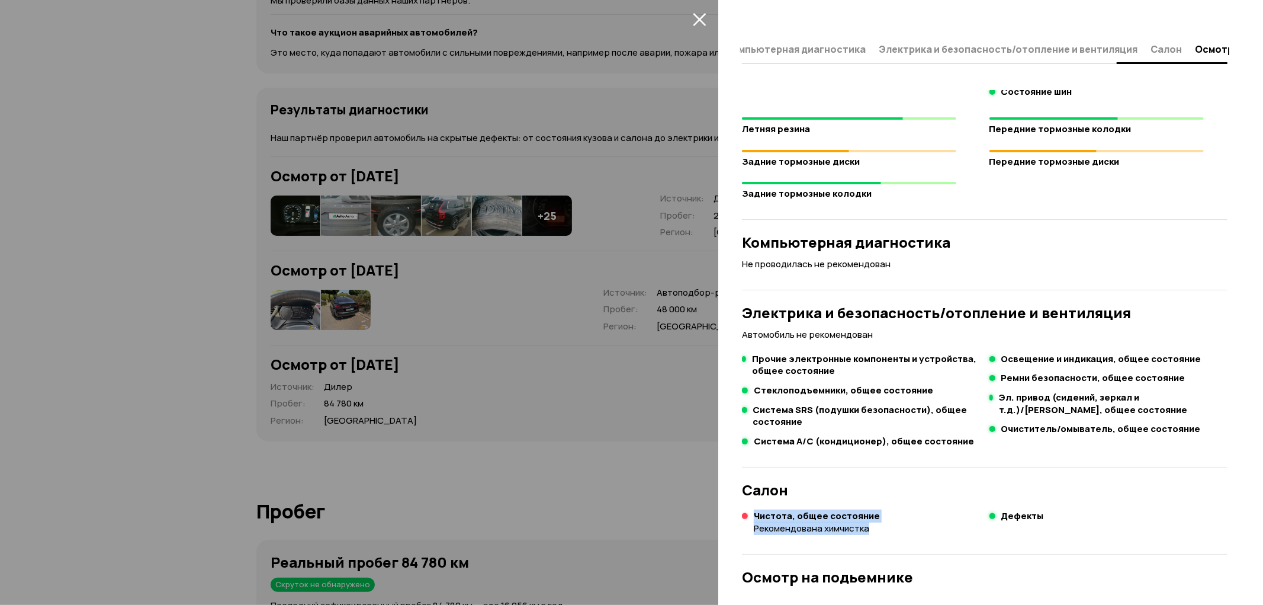
drag, startPoint x: 755, startPoint y: 502, endPoint x: 901, endPoint y: 521, distance: 147.0
click at [901, 521] on div "Чистота, общее состояние Рекомендована химчистка" at bounding box center [861, 522] width 239 height 25
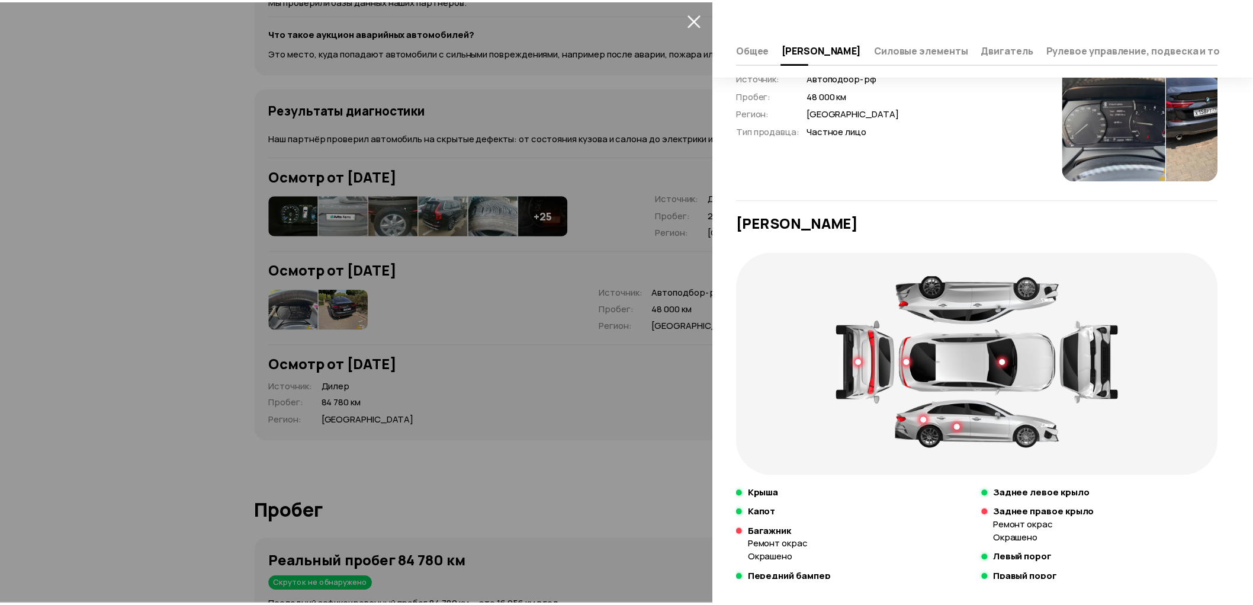
scroll to position [0, 0]
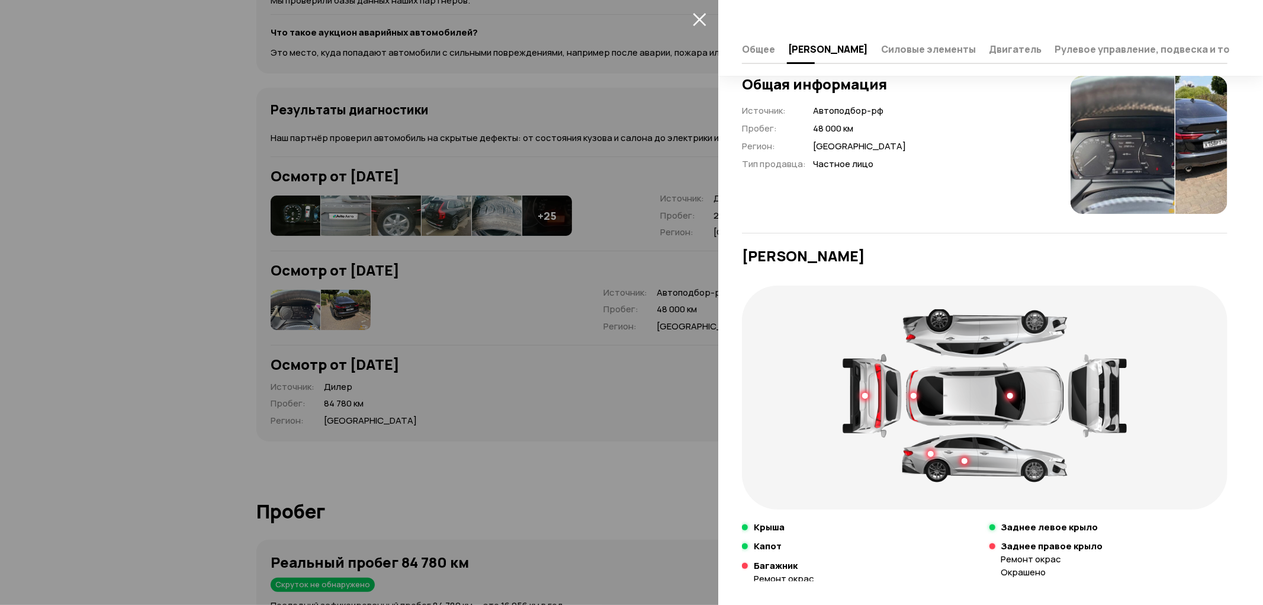
click at [698, 22] on icon "закрыть" at bounding box center [700, 19] width 14 height 14
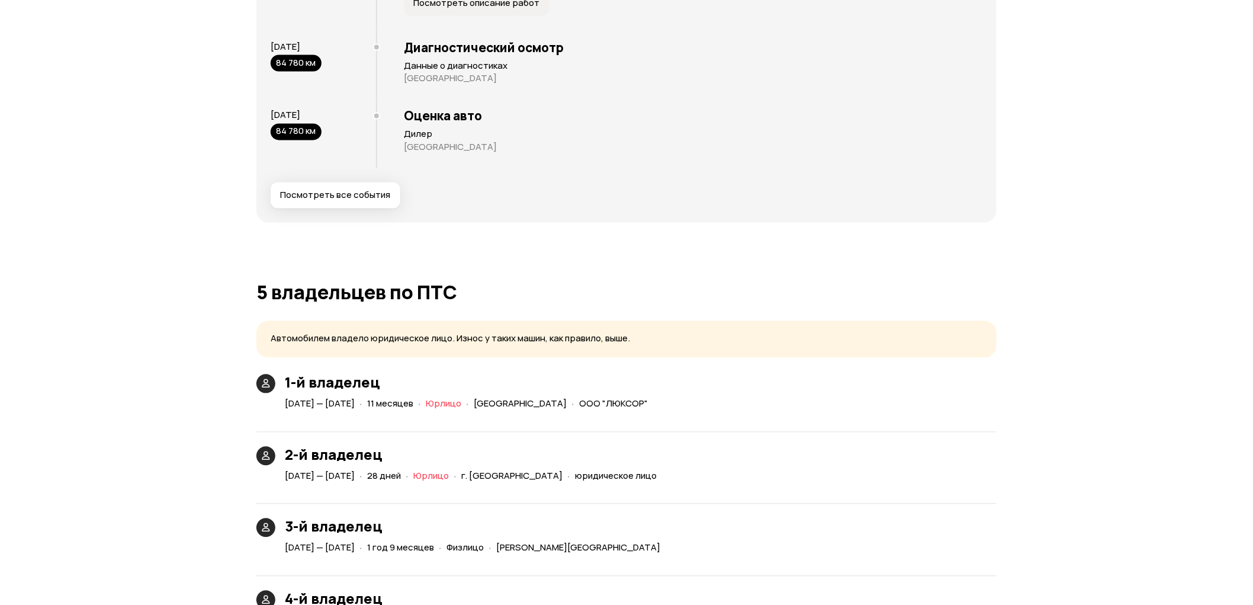
scroll to position [2939, 0]
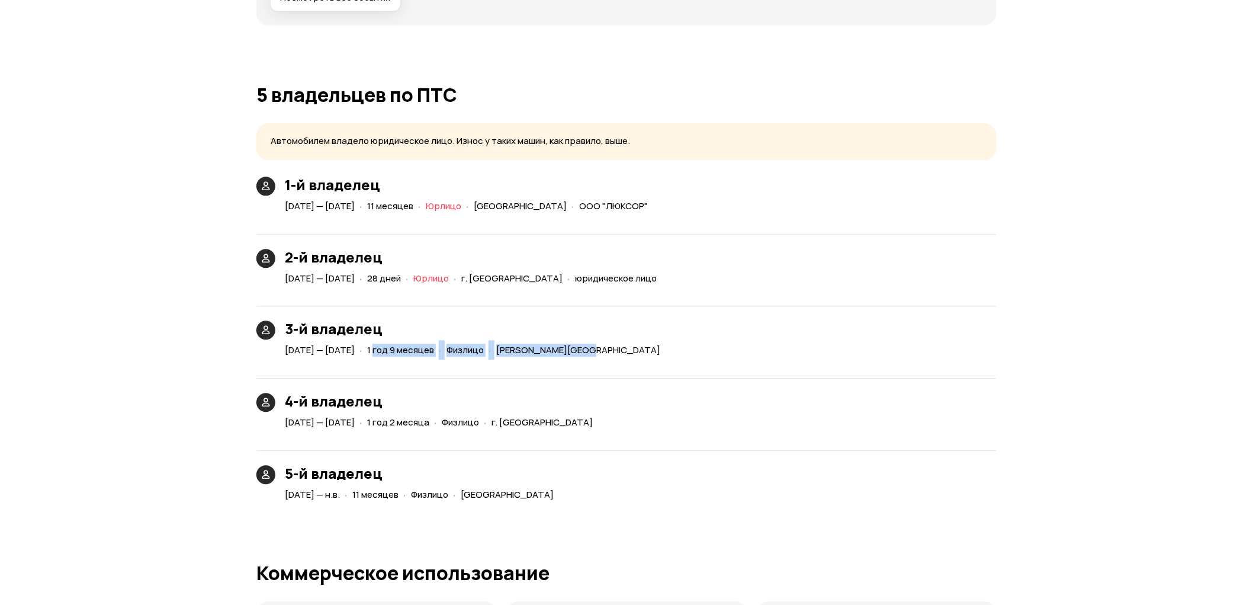
drag, startPoint x: 444, startPoint y: 349, endPoint x: 712, endPoint y: 358, distance: 268.4
click at [712, 358] on div "3-й владелец 1 декабря 2021 — 7 августа 2023 · 1 год 9 месяцев · Физлицо · Моск…" at bounding box center [626, 325] width 740 height 68
drag, startPoint x: 470, startPoint y: 416, endPoint x: 659, endPoint y: 418, distance: 188.9
click at [659, 418] on div "4-й владелец 7 августа 2023 — 16 сентября 2024 · 1 год 2 месяца · Физлицо · г. …" at bounding box center [626, 398] width 740 height 68
drag, startPoint x: 661, startPoint y: 469, endPoint x: 298, endPoint y: 469, distance: 363.1
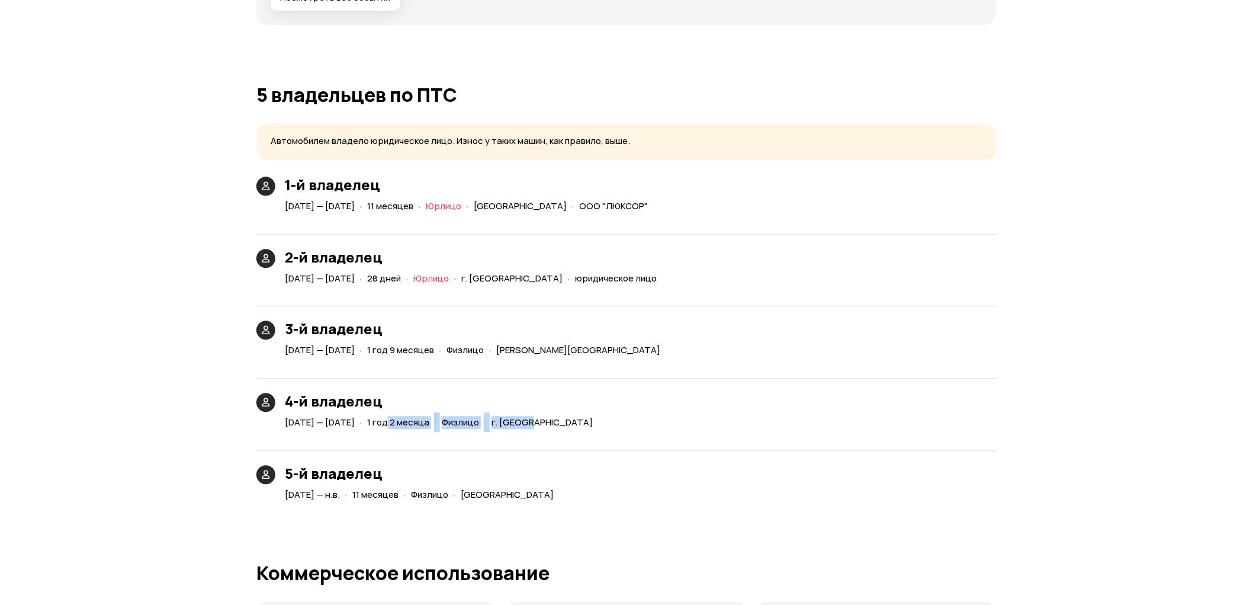
click at [298, 469] on div "5-й владелец 20 сентября 2024 — н.в. · 11 месяцев · Физлицо · Республика Татарс…" at bounding box center [626, 470] width 740 height 68
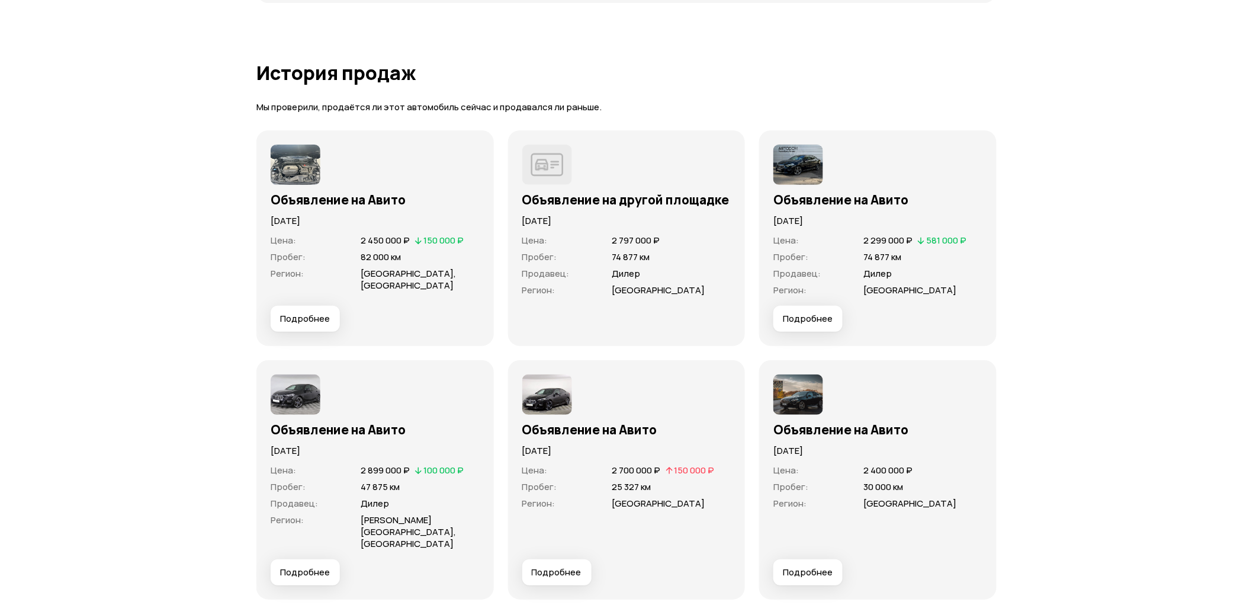
scroll to position [3926, 0]
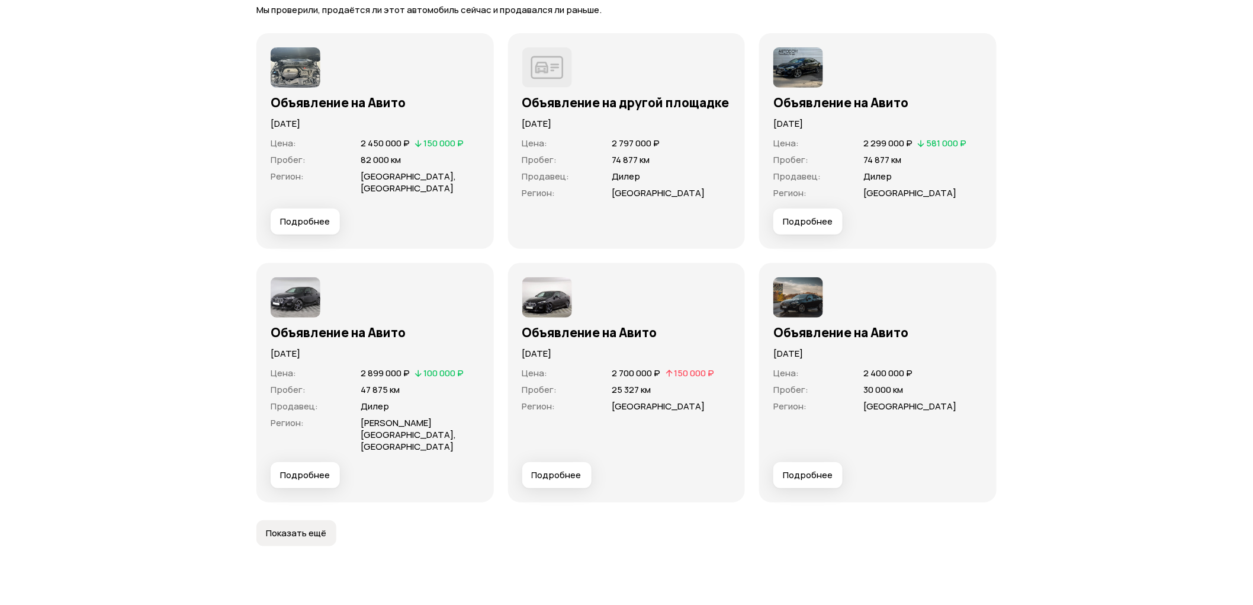
click at [304, 527] on span "Показать ещё" at bounding box center [296, 533] width 60 height 12
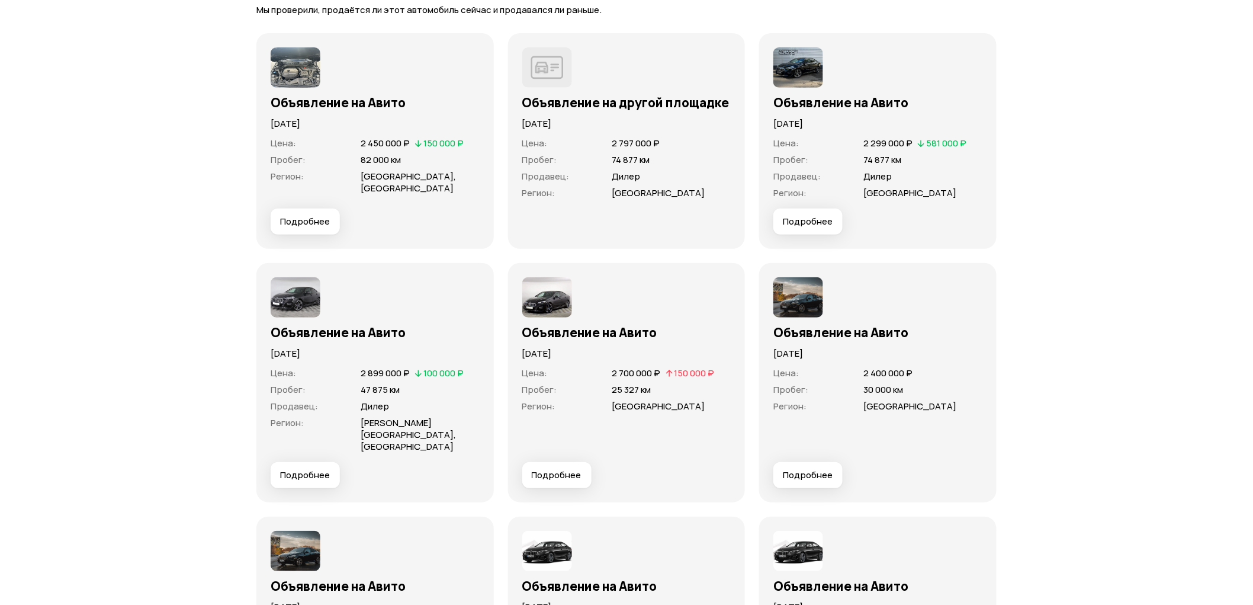
click at [803, 469] on span "Подробнее" at bounding box center [808, 475] width 50 height 12
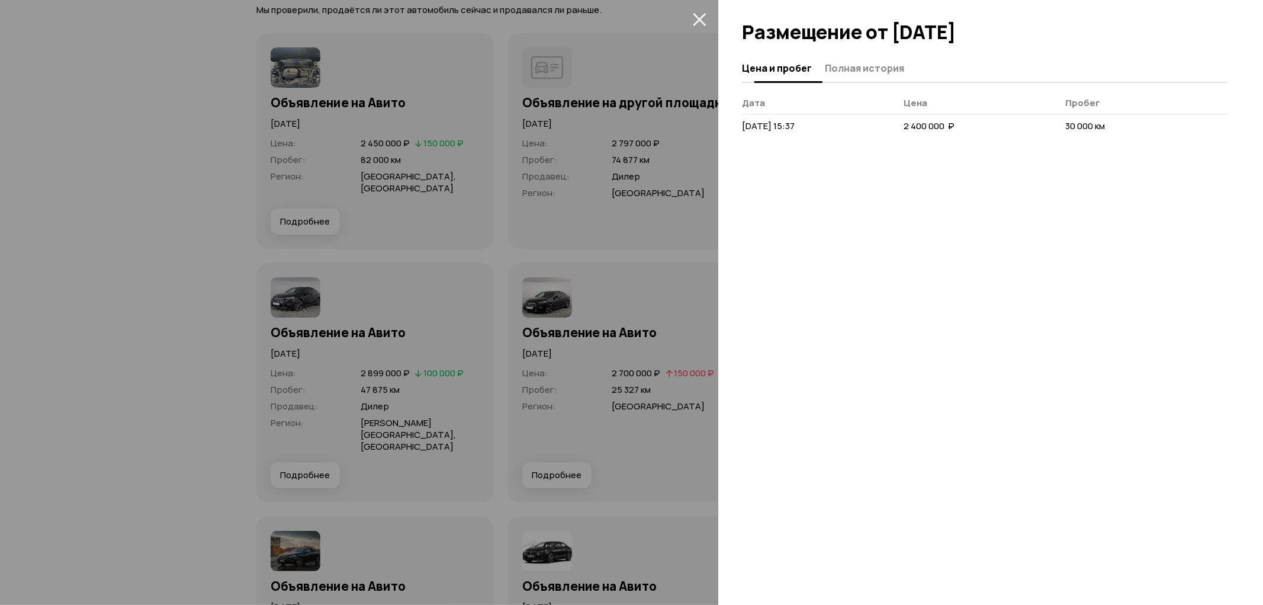
click at [853, 70] on span "Полная история" at bounding box center [864, 68] width 79 height 12
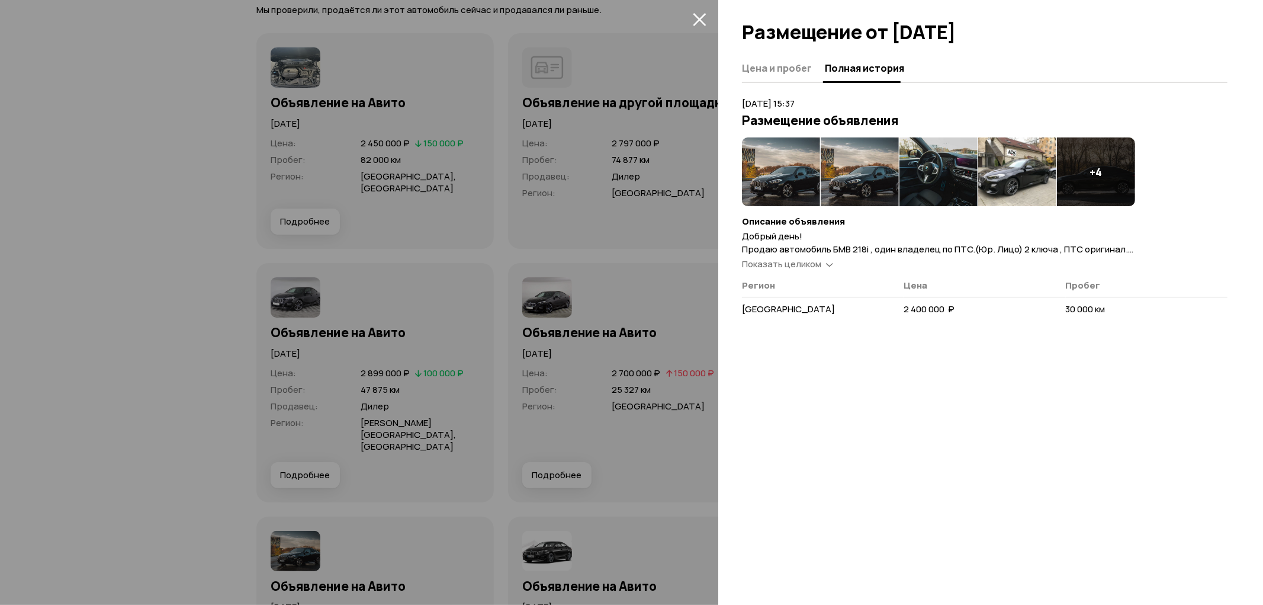
click at [800, 270] on article "29 октября 2021 г. 15:37 Размещение объявления + 4 Описание объявления Добрый д…" at bounding box center [985, 210] width 486 height 226
click at [798, 268] on span "Показать целиком" at bounding box center [781, 264] width 79 height 12
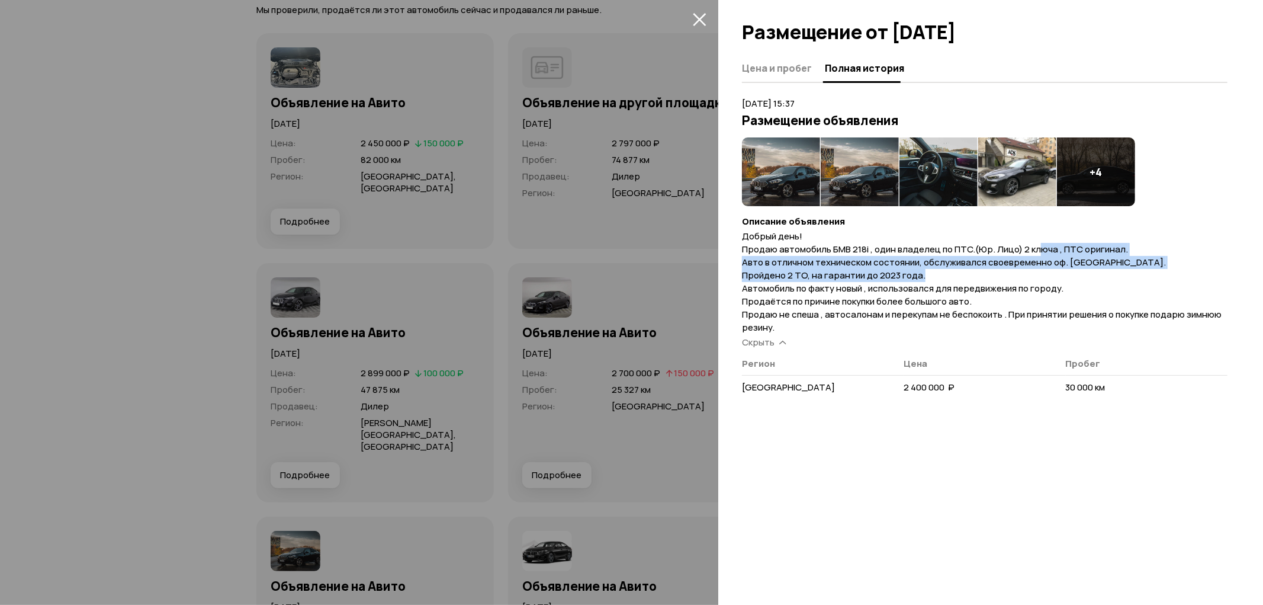
drag, startPoint x: 1041, startPoint y: 248, endPoint x: 1108, endPoint y: 271, distance: 71.6
click at [1108, 271] on p "Добрый день! Продаю автомобиль БМВ 218i , один владелец по ПТС.(Юр. Лицо) 2 клю…" at bounding box center [985, 282] width 486 height 104
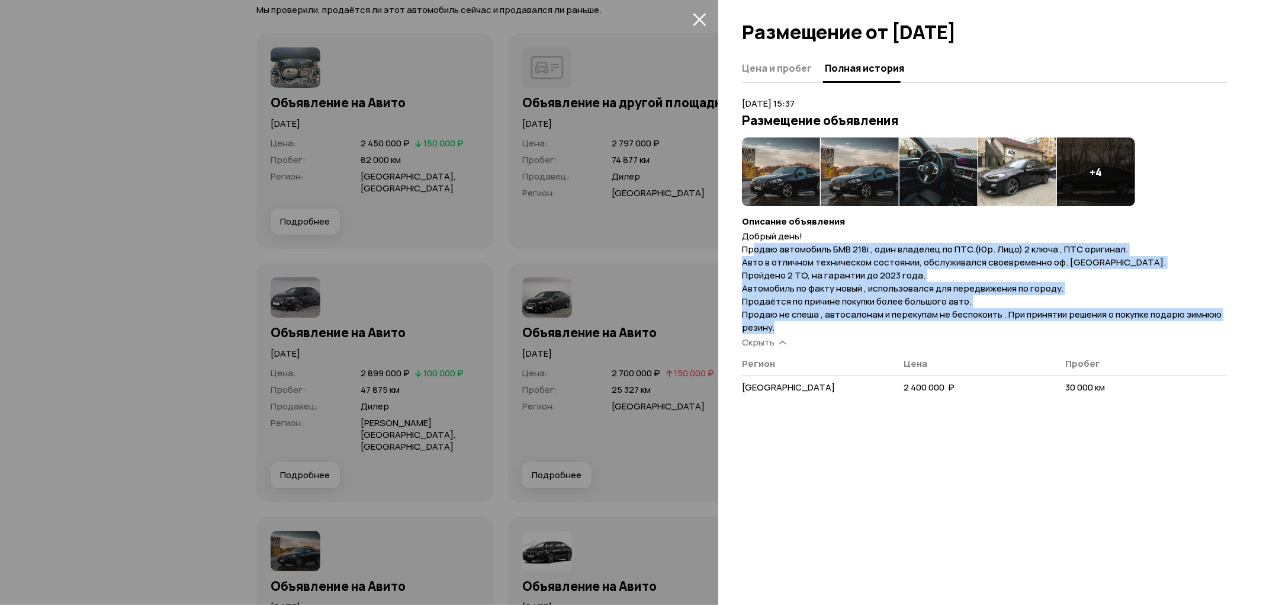
drag, startPoint x: 809, startPoint y: 326, endPoint x: 755, endPoint y: 243, distance: 98.4
click at [755, 243] on p "Добрый день! Продаю автомобиль БМВ 218i , один владелец по ПТС.(Юр. Лицо) 2 клю…" at bounding box center [985, 282] width 486 height 104
click at [797, 169] on img at bounding box center [781, 171] width 78 height 69
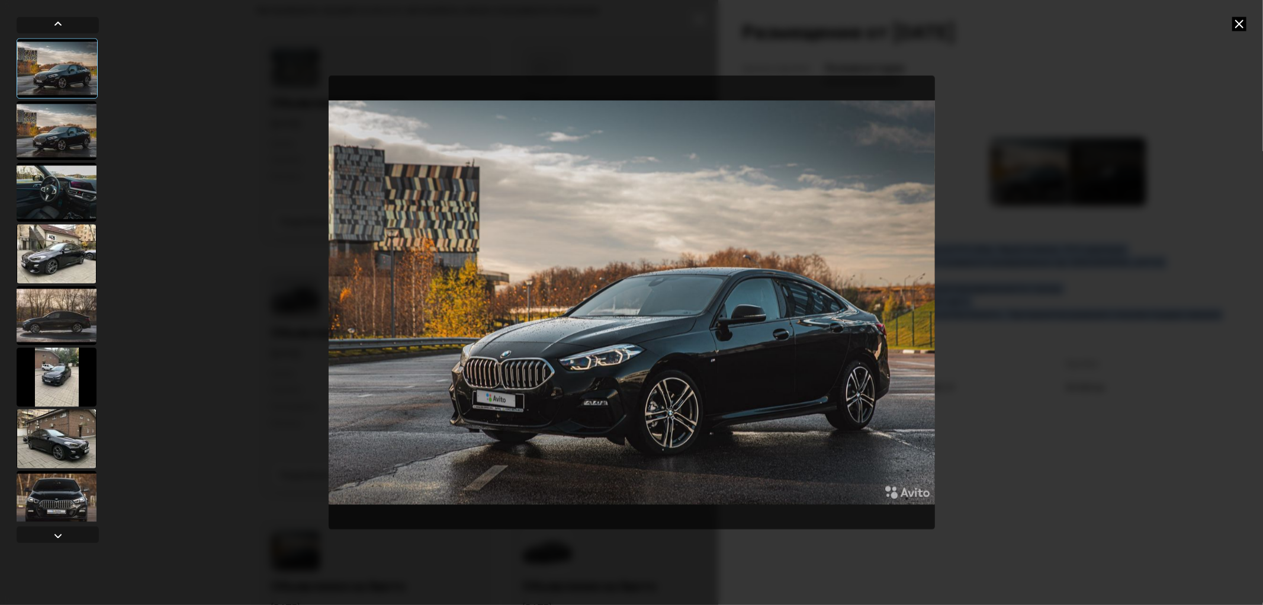
click at [47, 134] on div at bounding box center [57, 130] width 80 height 59
click at [33, 185] on div at bounding box center [57, 191] width 80 height 59
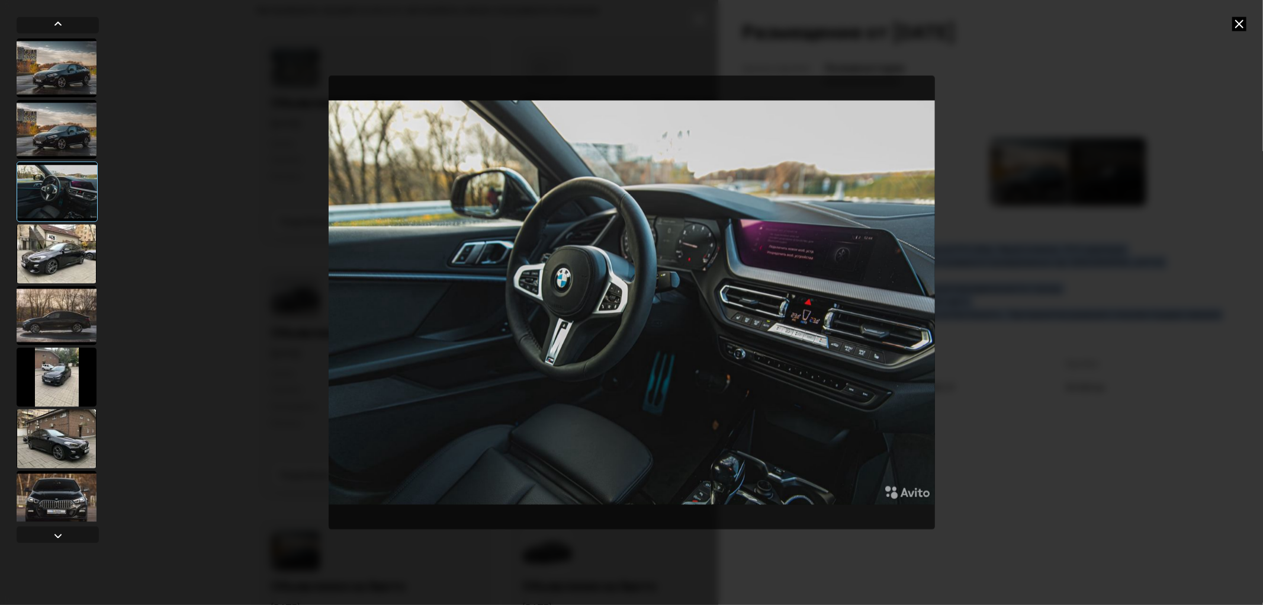
click at [56, 328] on div at bounding box center [57, 314] width 80 height 59
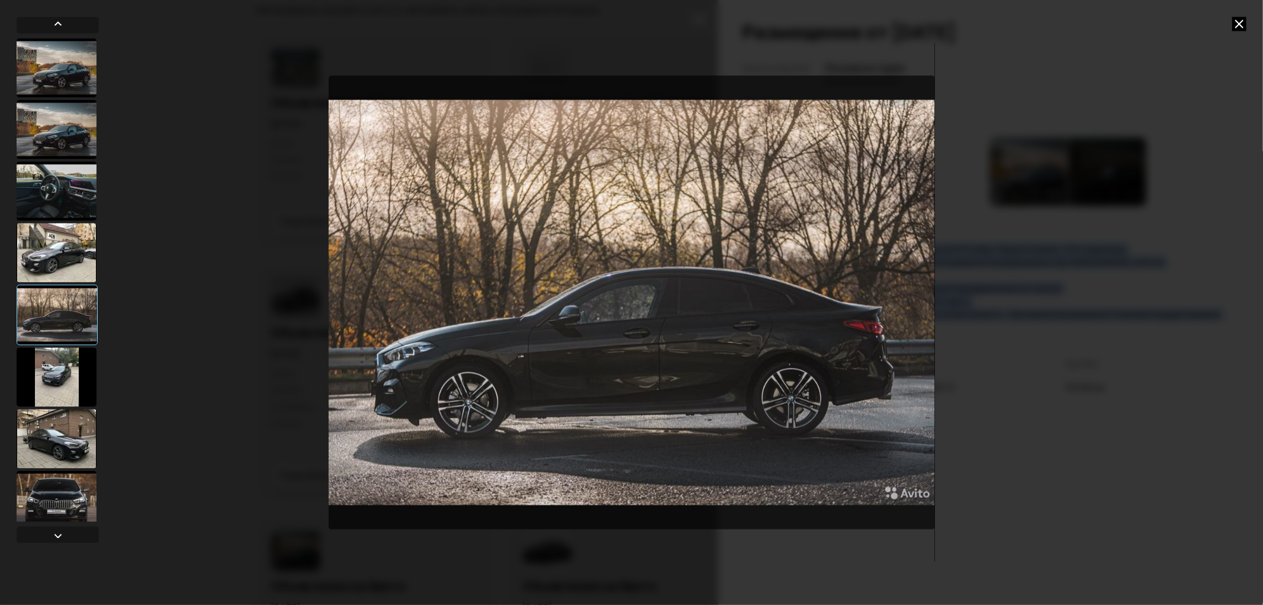
click at [83, 384] on div at bounding box center [57, 376] width 80 height 59
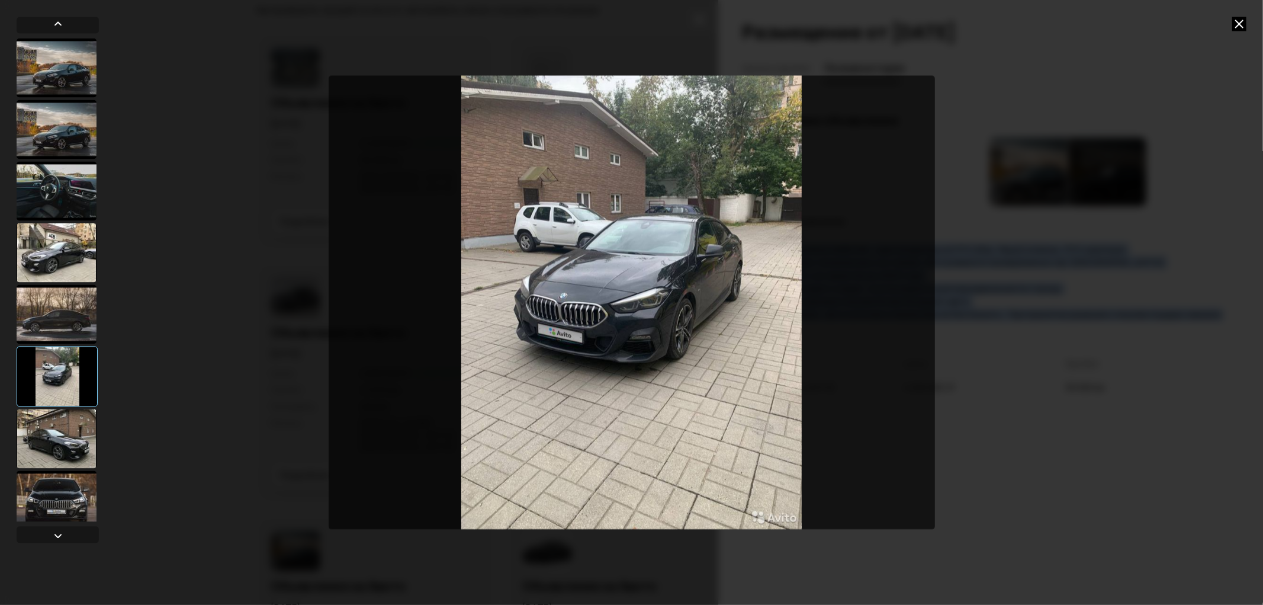
click at [64, 418] on div at bounding box center [57, 438] width 80 height 59
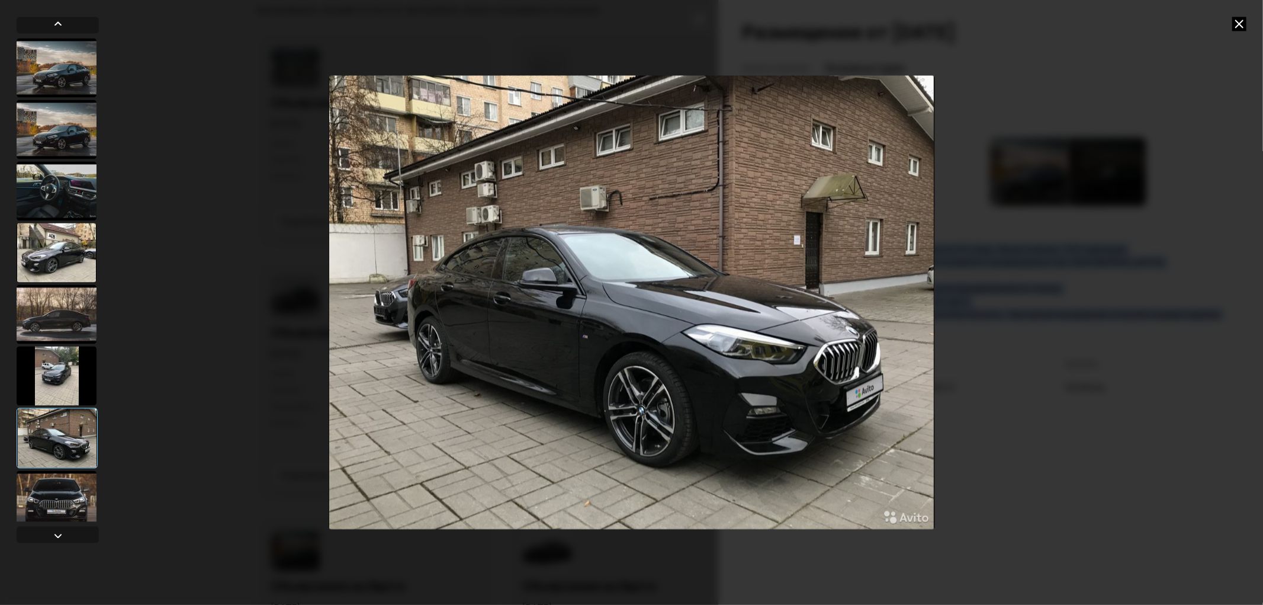
click at [62, 453] on div at bounding box center [57, 437] width 81 height 60
click at [60, 483] on div at bounding box center [57, 499] width 80 height 59
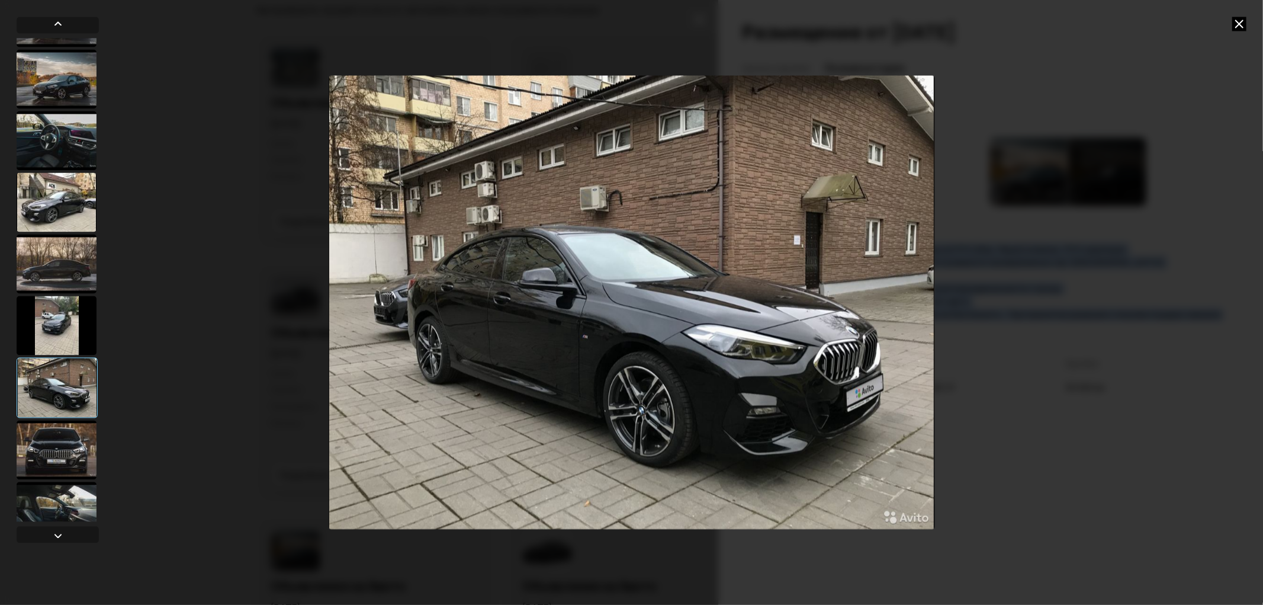
scroll to position [72, 0]
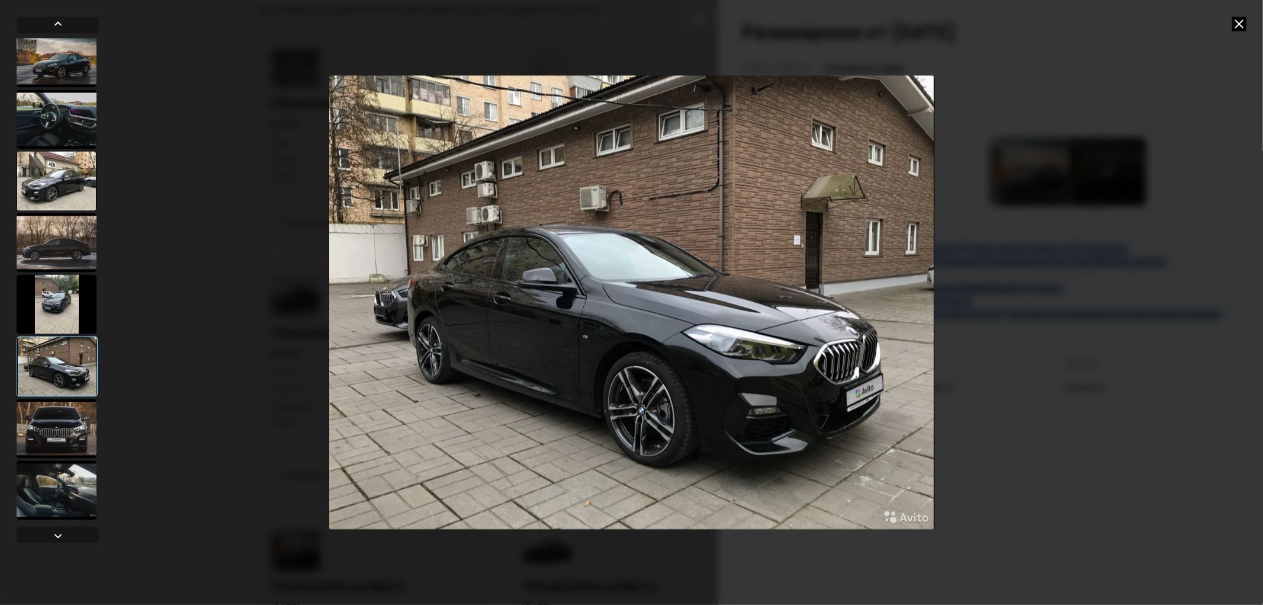
click at [61, 456] on div at bounding box center [57, 428] width 80 height 59
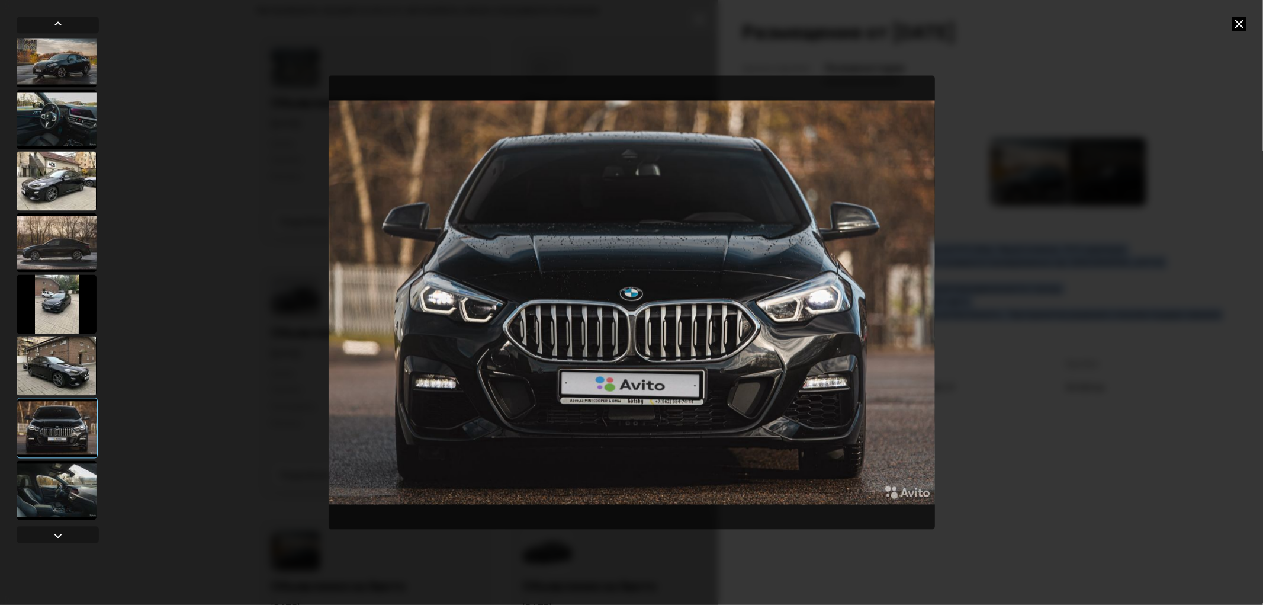
click at [44, 484] on div at bounding box center [57, 489] width 80 height 59
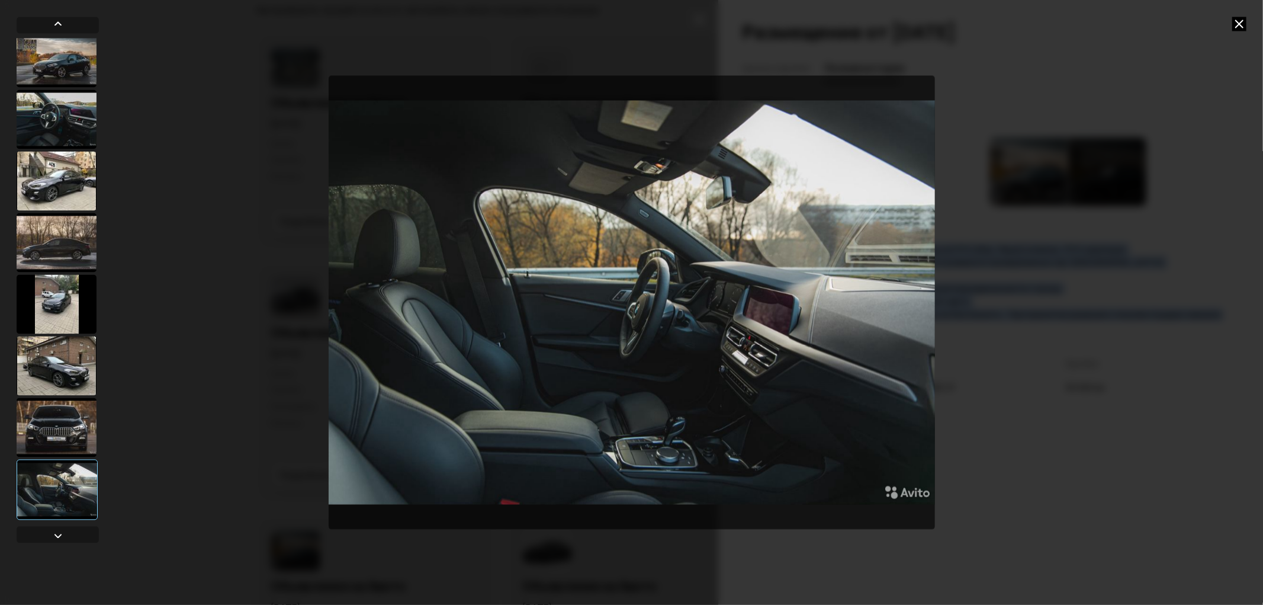
click at [1237, 27] on icon at bounding box center [1240, 24] width 14 height 14
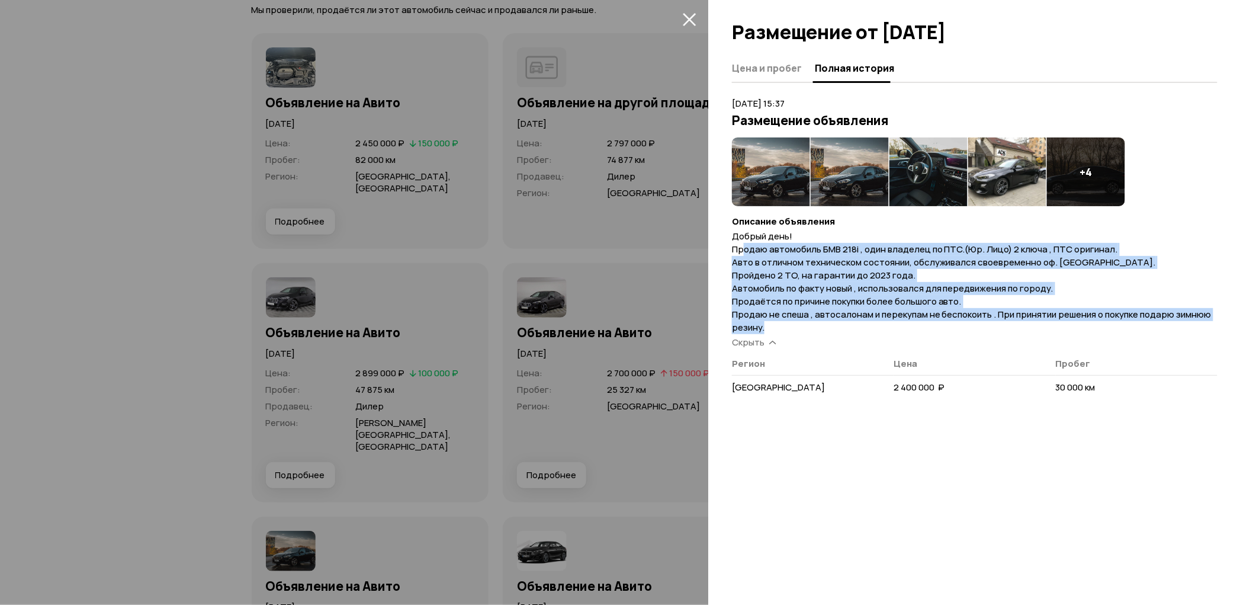
click at [689, 24] on icon "закрыть" at bounding box center [690, 19] width 14 height 14
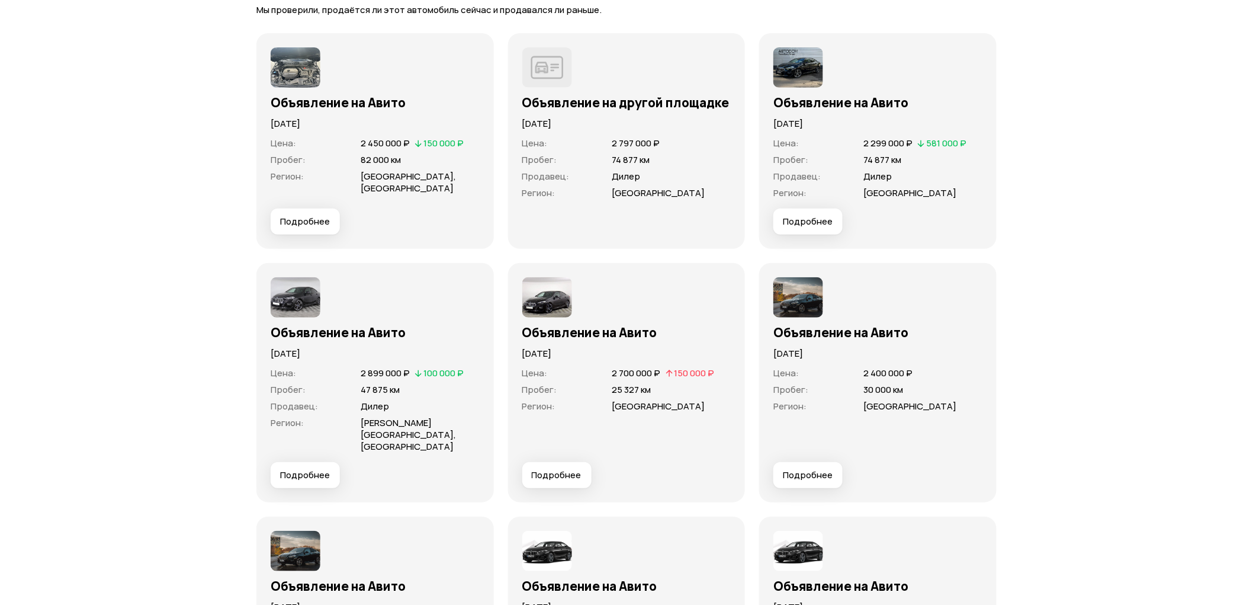
click at [547, 469] on span "Подробнее" at bounding box center [557, 475] width 50 height 12
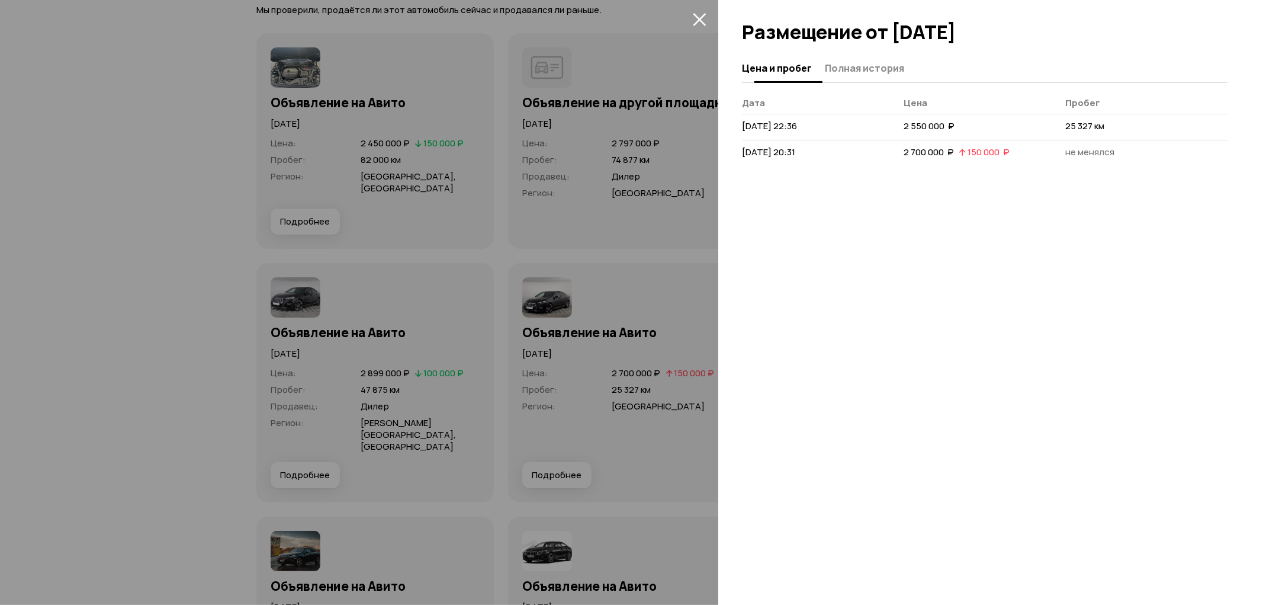
click at [886, 71] on span "Полная история" at bounding box center [864, 68] width 79 height 12
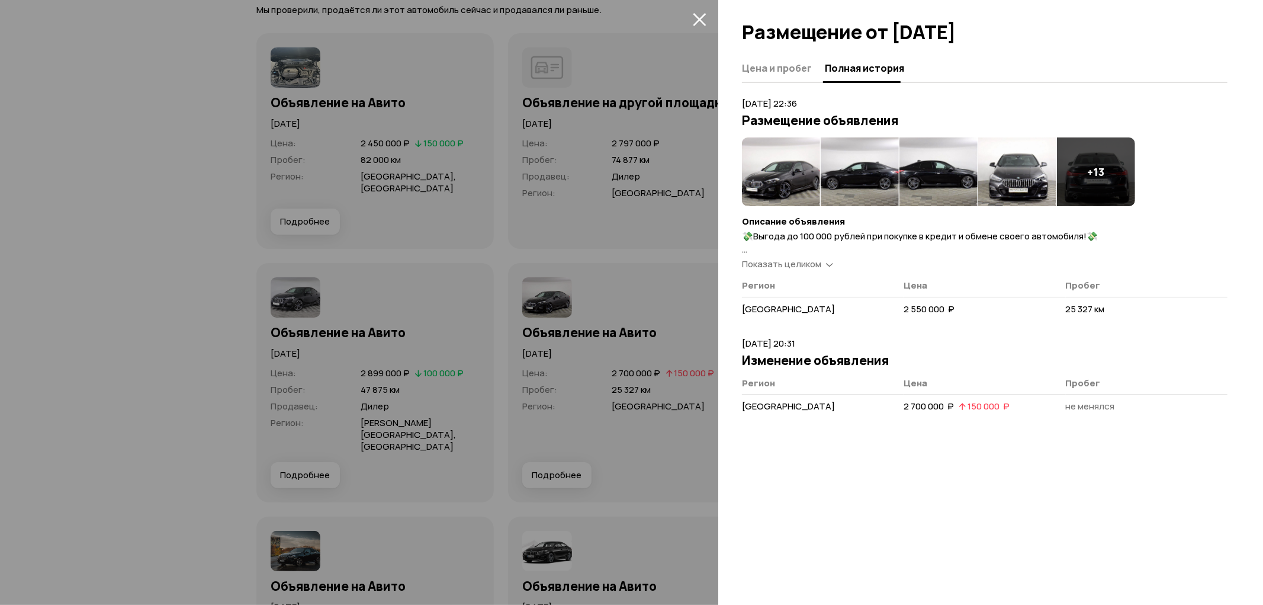
click at [814, 261] on span "Показать целиком" at bounding box center [781, 264] width 79 height 12
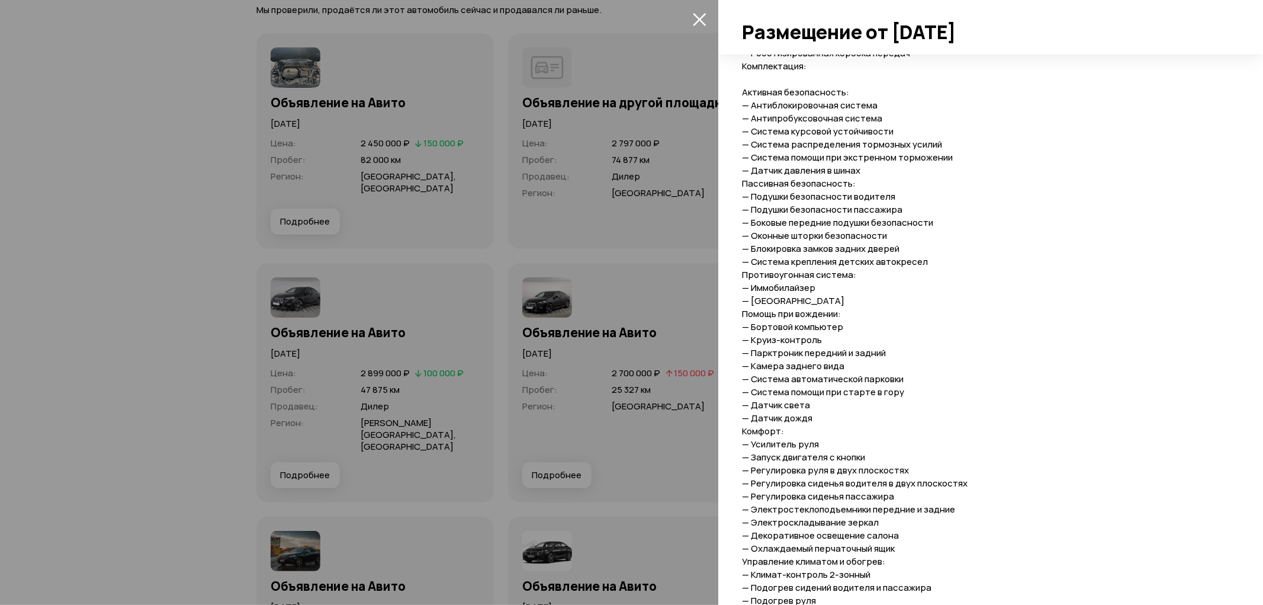
scroll to position [140, 0]
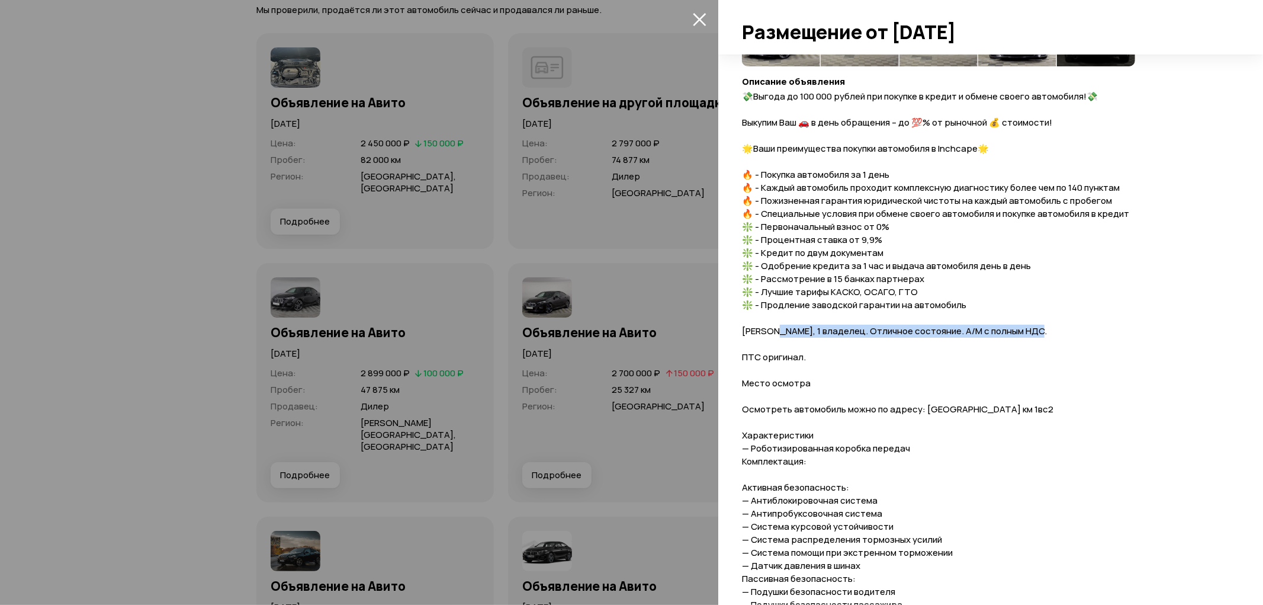
drag, startPoint x: 778, startPoint y: 335, endPoint x: 1049, endPoint y: 335, distance: 270.7
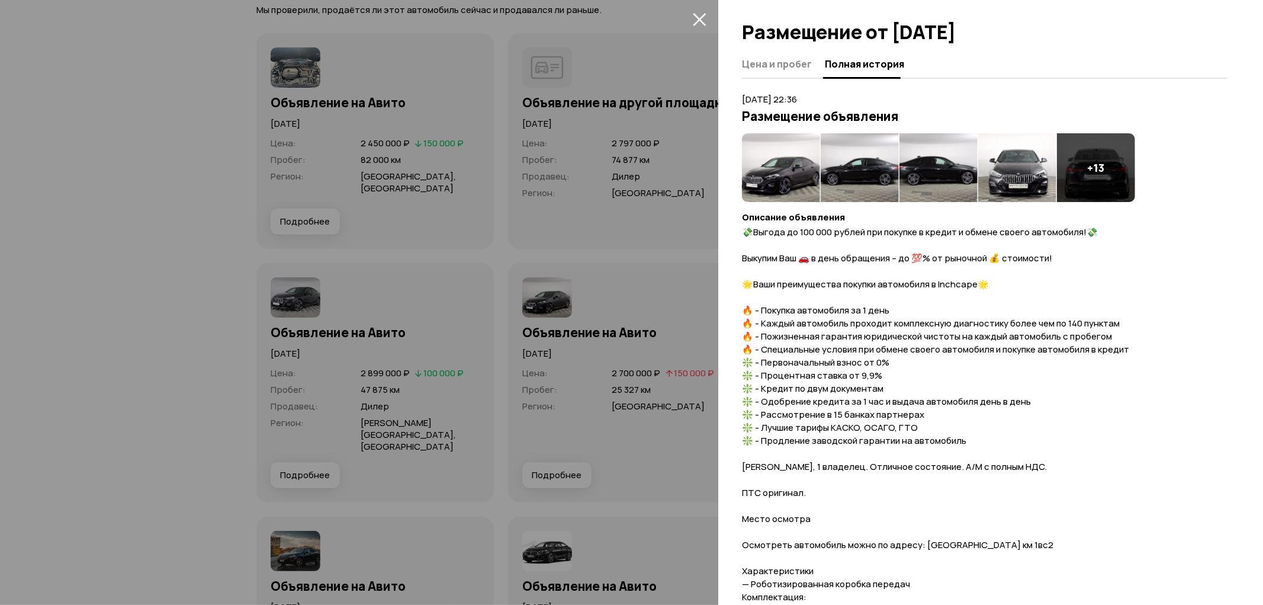
scroll to position [0, 0]
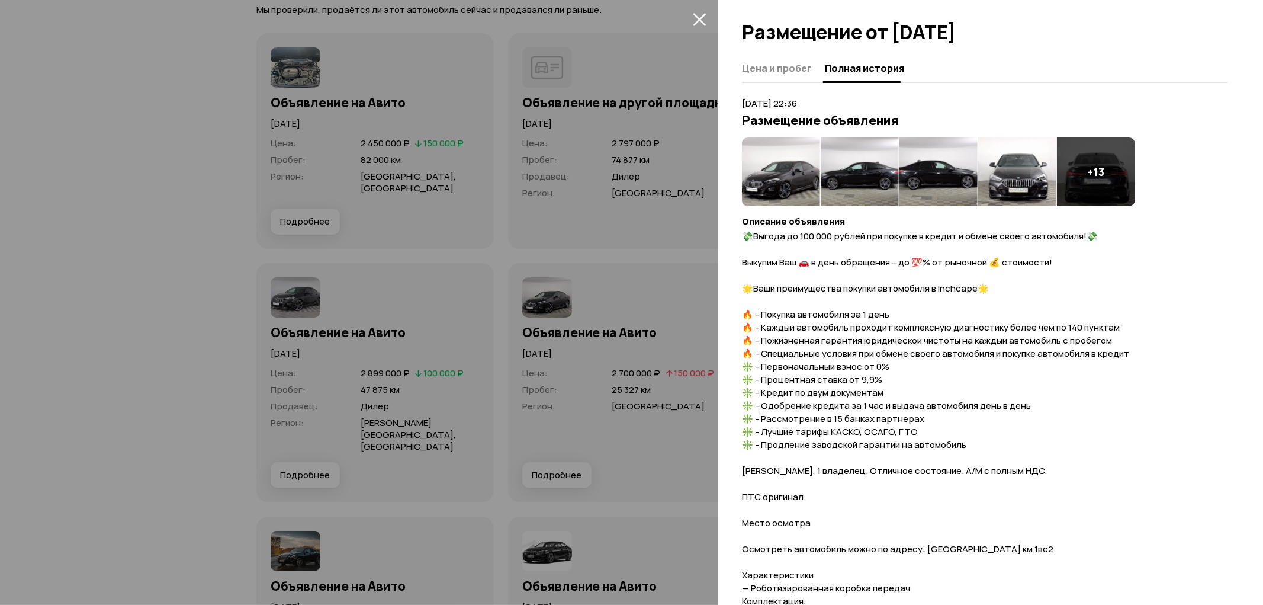
click at [812, 162] on img at bounding box center [781, 171] width 78 height 69
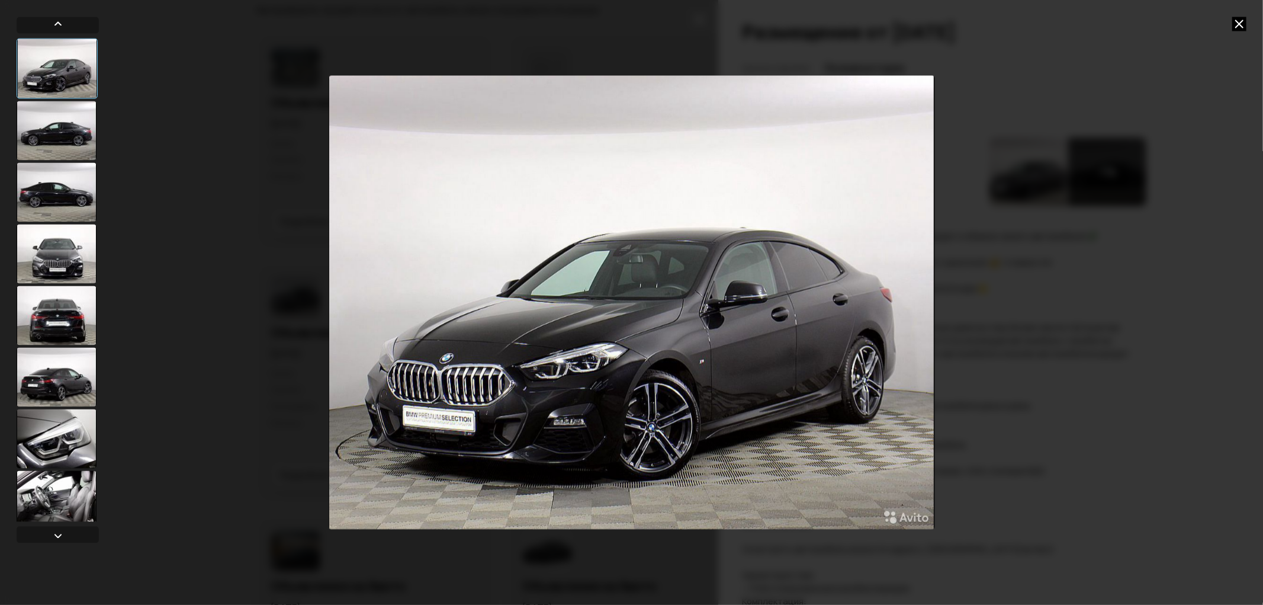
click at [23, 133] on div at bounding box center [57, 130] width 80 height 59
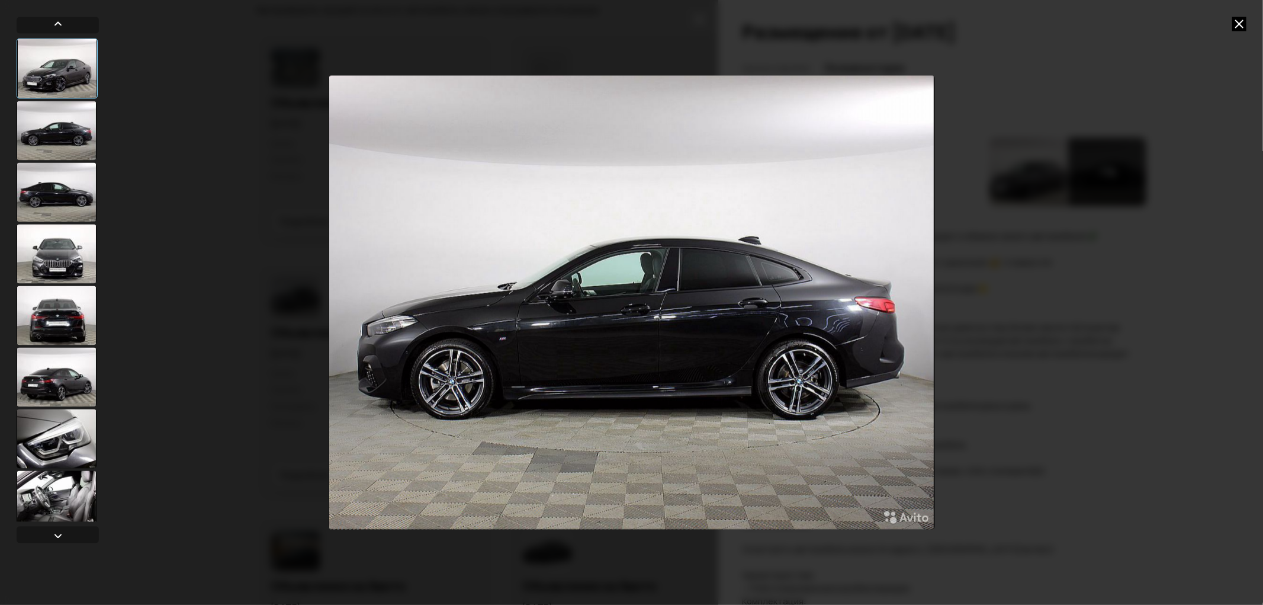
click at [57, 191] on div at bounding box center [57, 191] width 80 height 59
click at [49, 256] on div at bounding box center [57, 253] width 80 height 59
click at [63, 310] on div at bounding box center [57, 314] width 80 height 59
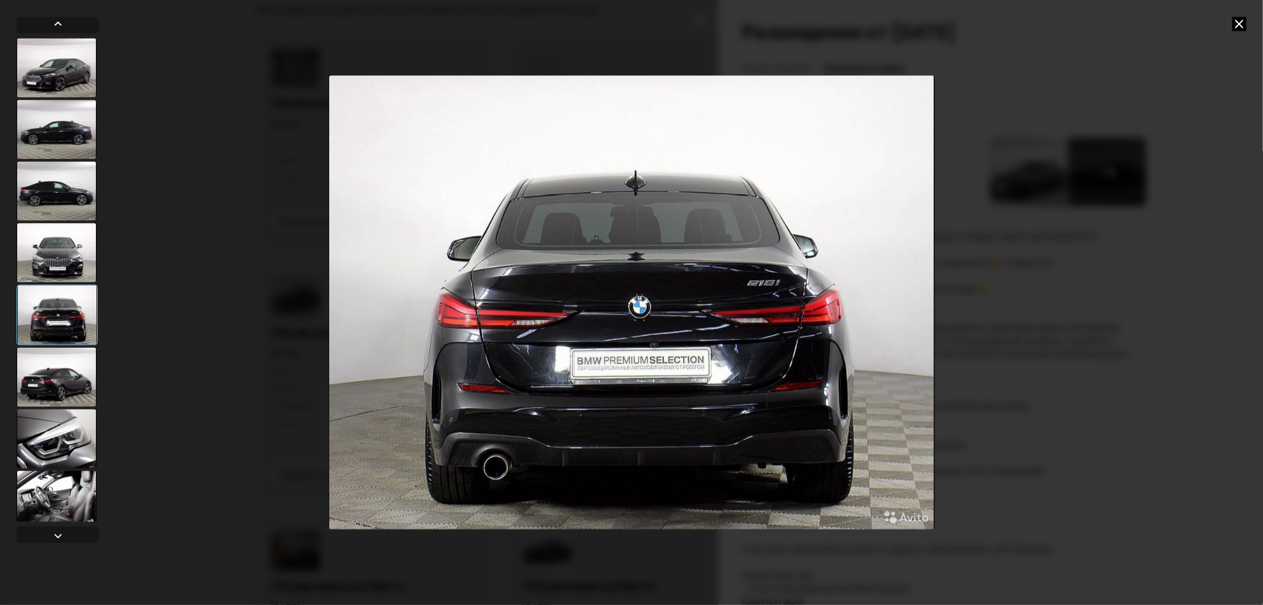
click at [56, 381] on div at bounding box center [57, 376] width 80 height 59
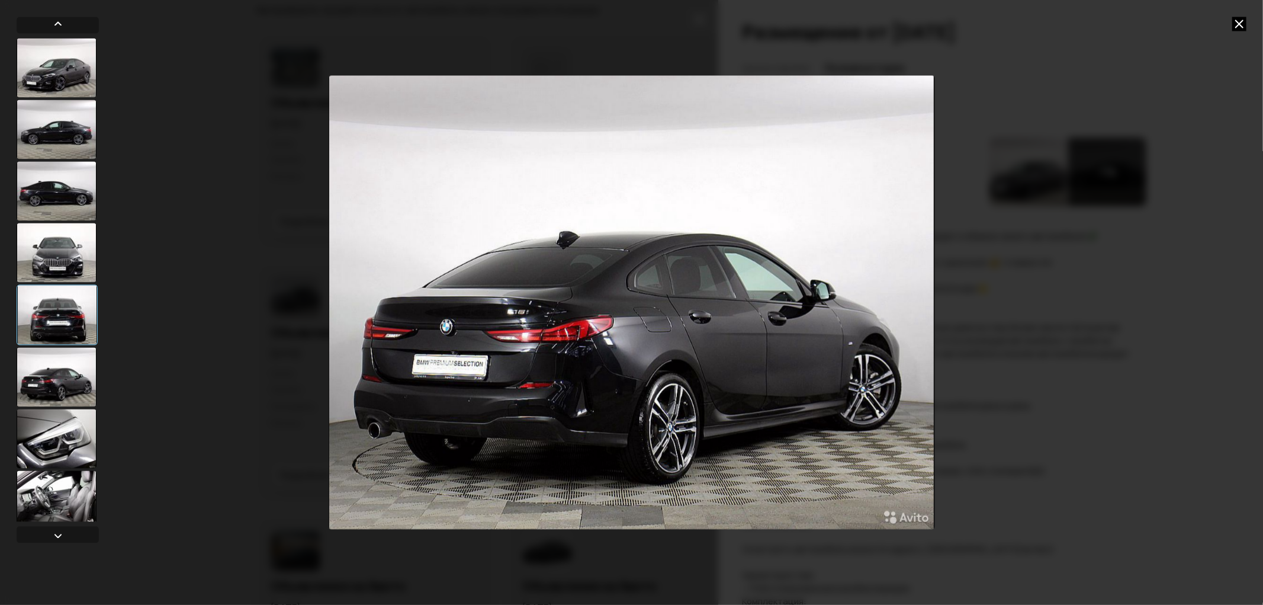
click at [57, 425] on div at bounding box center [57, 438] width 80 height 59
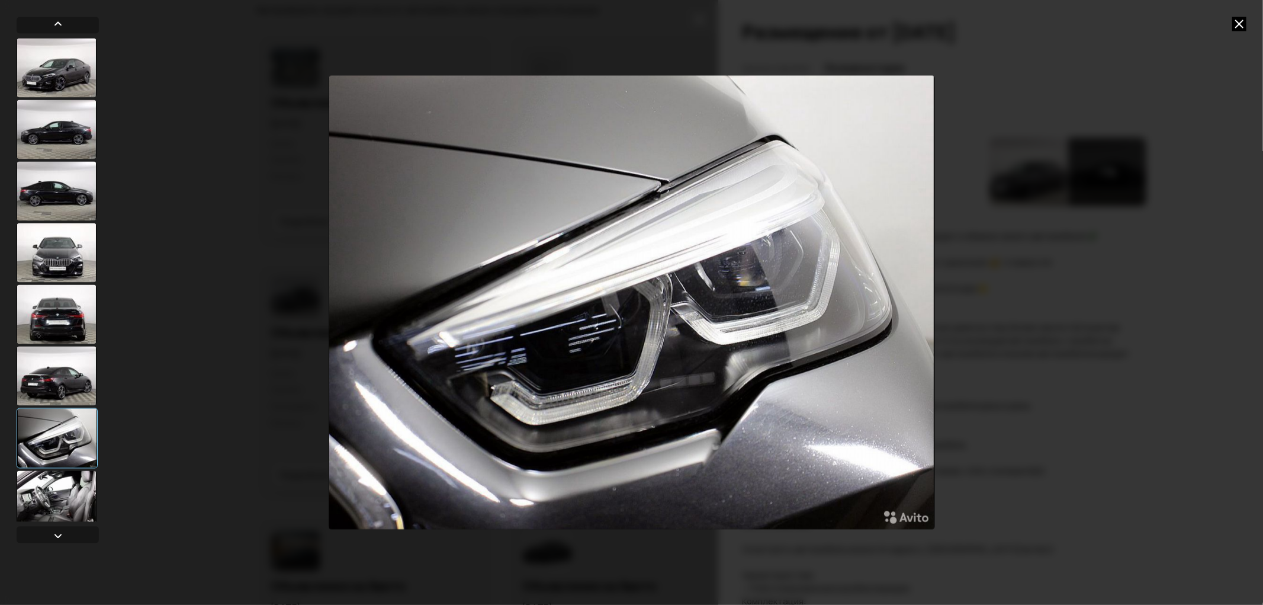
click at [64, 483] on div at bounding box center [57, 499] width 80 height 59
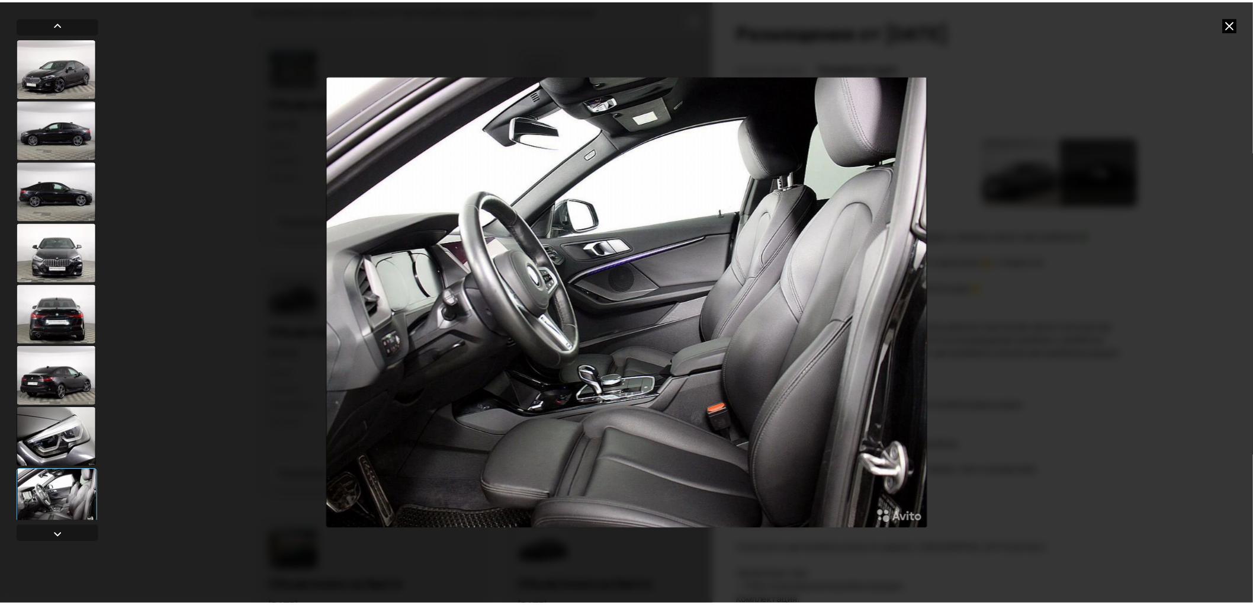
scroll to position [263, 0]
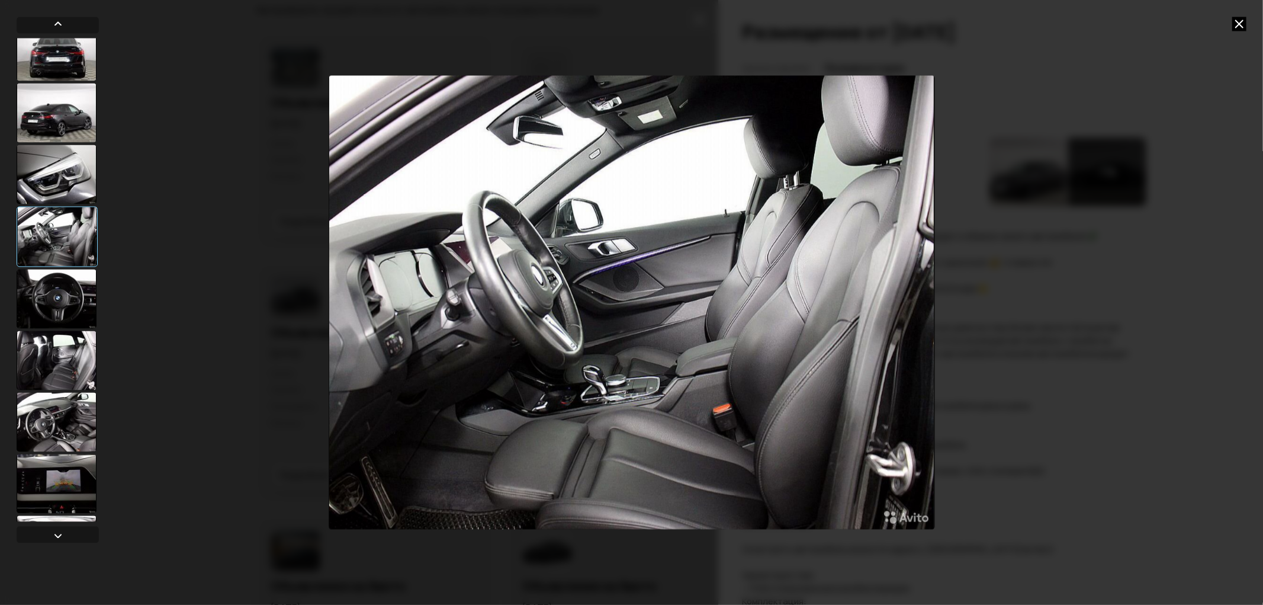
click at [54, 458] on div at bounding box center [57, 483] width 80 height 59
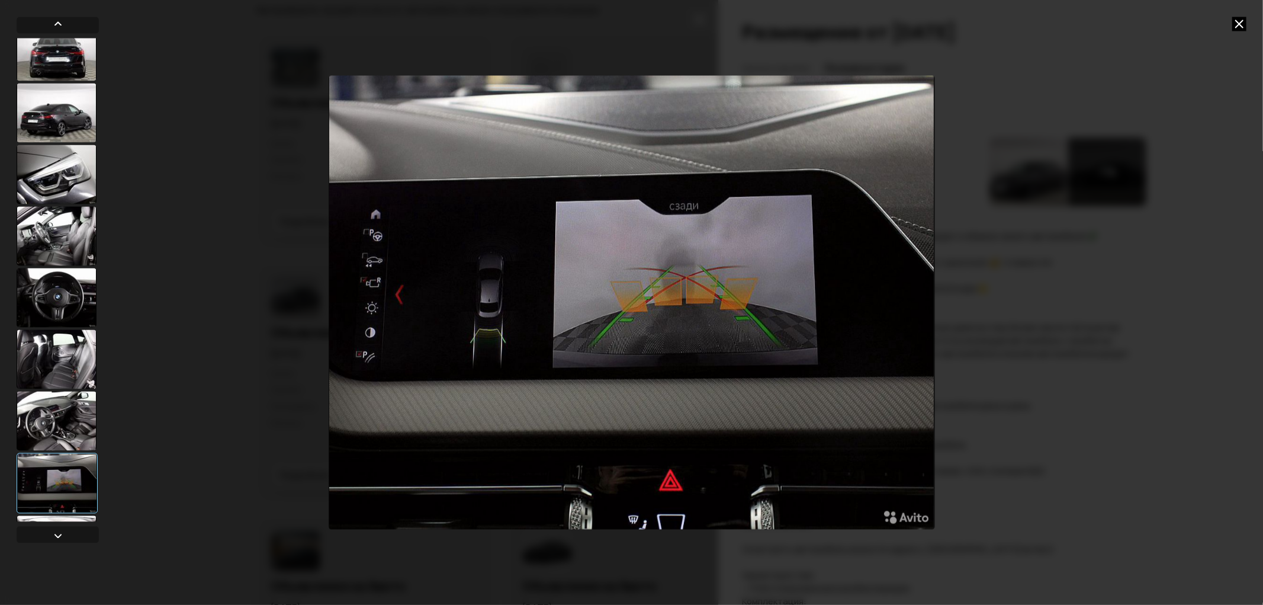
click at [49, 391] on div at bounding box center [57, 420] width 80 height 59
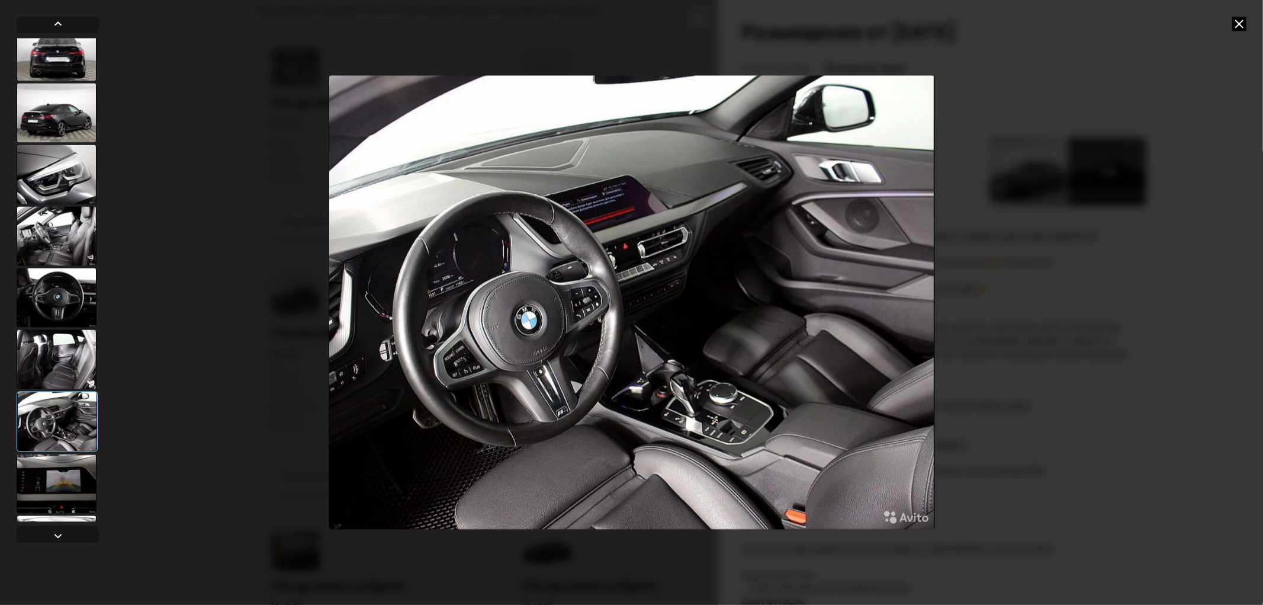
click at [1246, 24] on icon at bounding box center [1240, 24] width 14 height 14
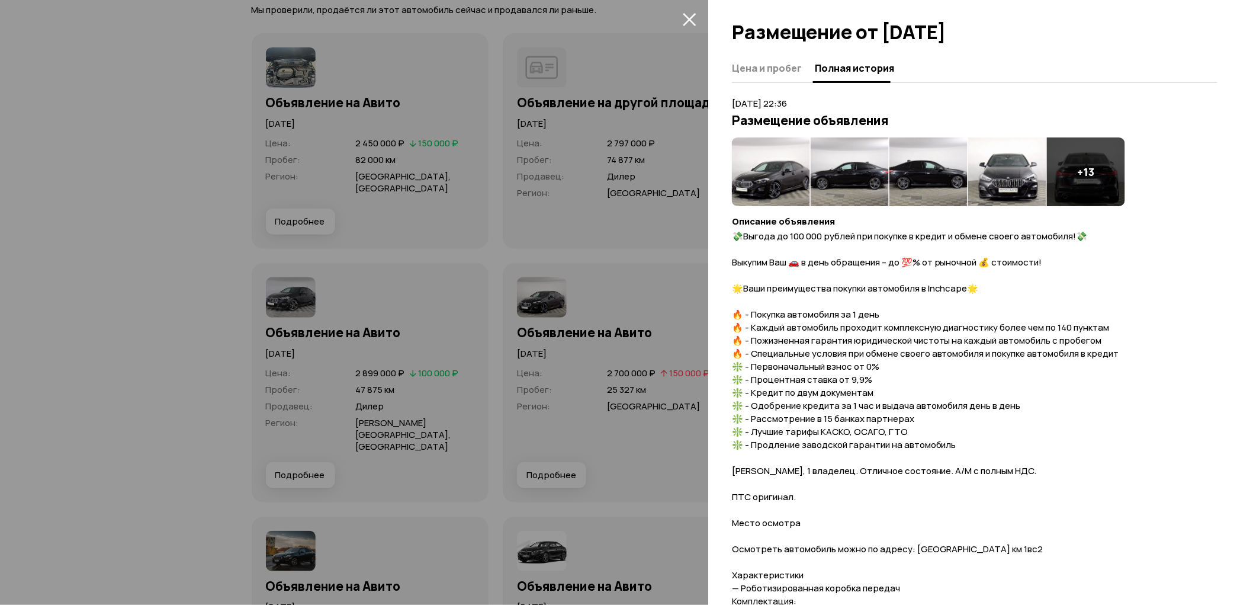
click at [694, 24] on icon "закрыть" at bounding box center [689, 19] width 13 height 13
